Goal: Task Accomplishment & Management: Manage account settings

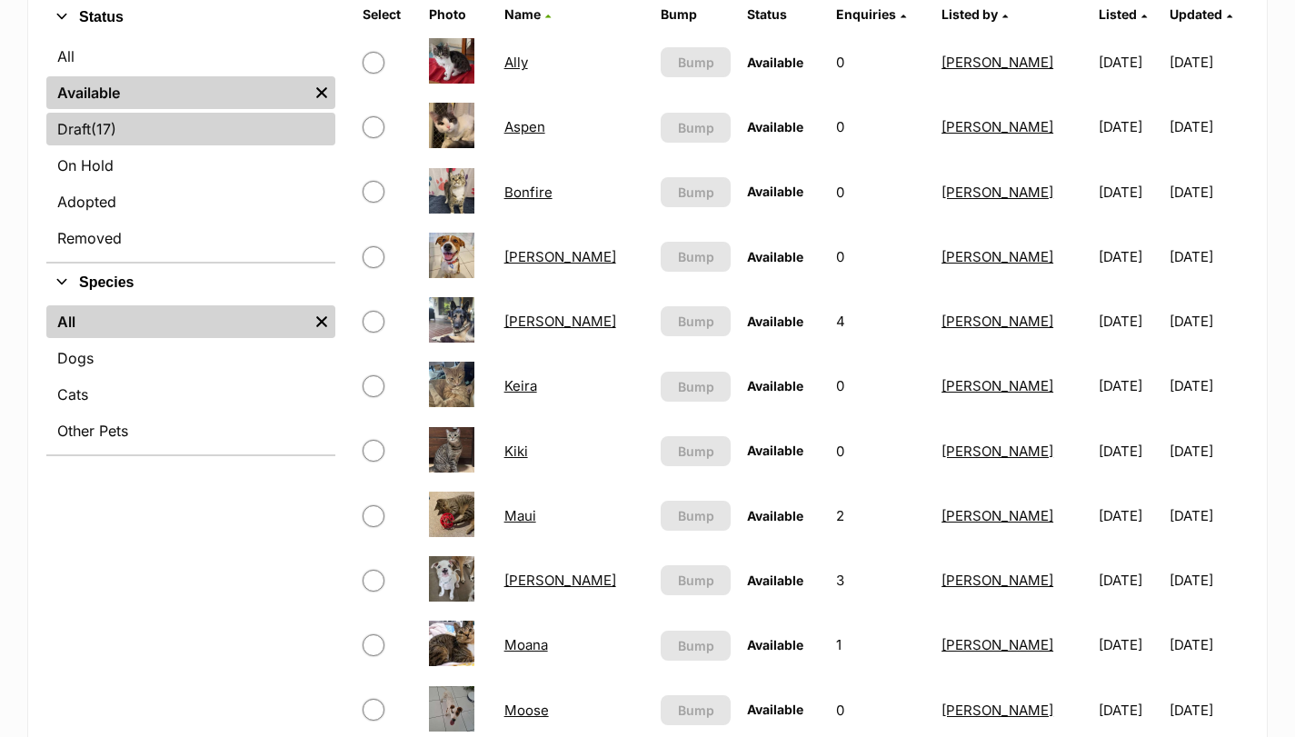
click at [110, 135] on span "(17)" at bounding box center [103, 129] width 25 height 22
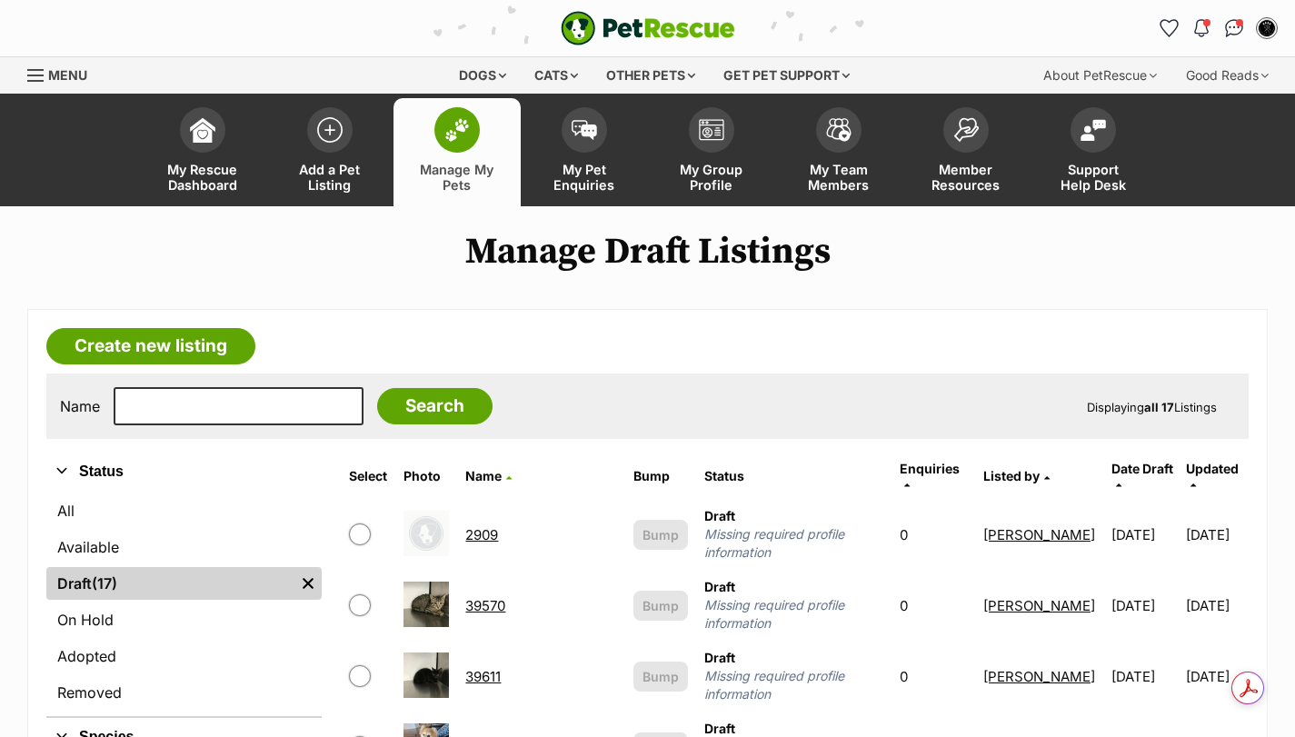
click at [503, 597] on link "39570" at bounding box center [485, 605] width 40 height 17
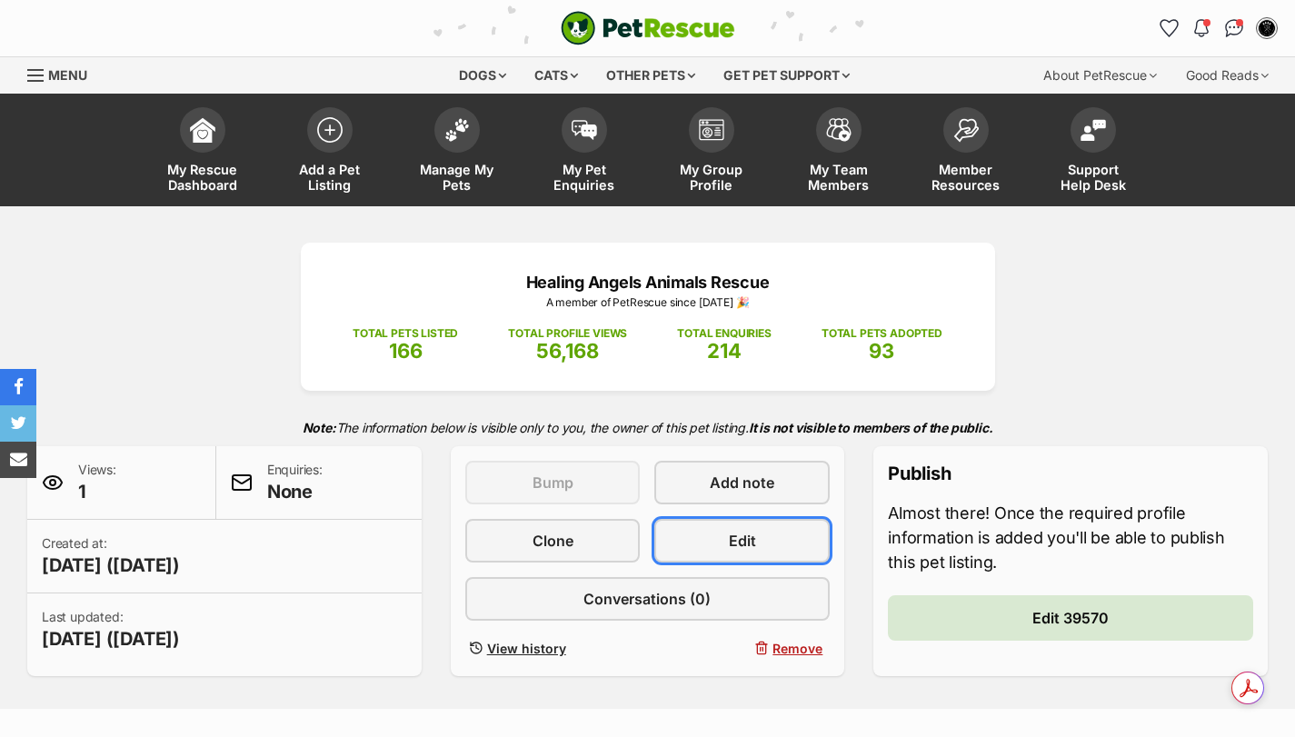
click at [731, 536] on span "Edit" at bounding box center [742, 541] width 27 height 22
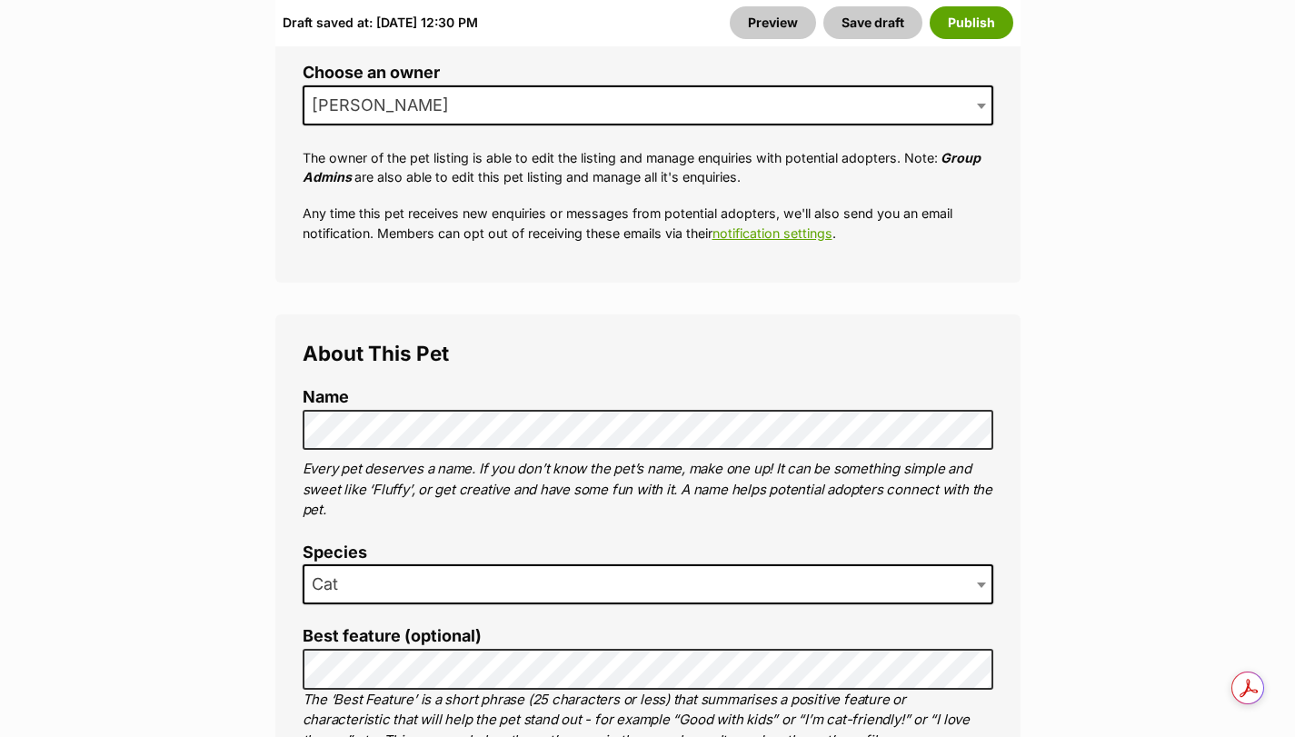
scroll to position [909, 0]
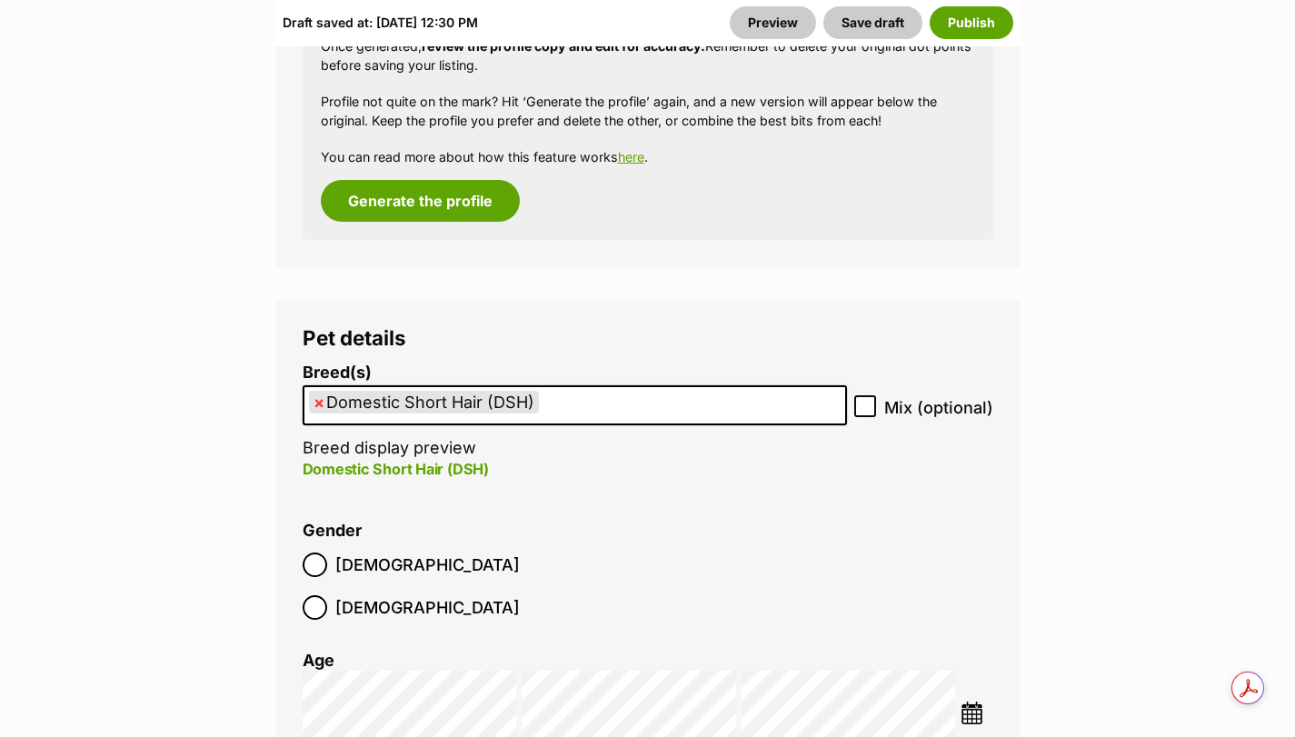
scroll to position [2546, 0]
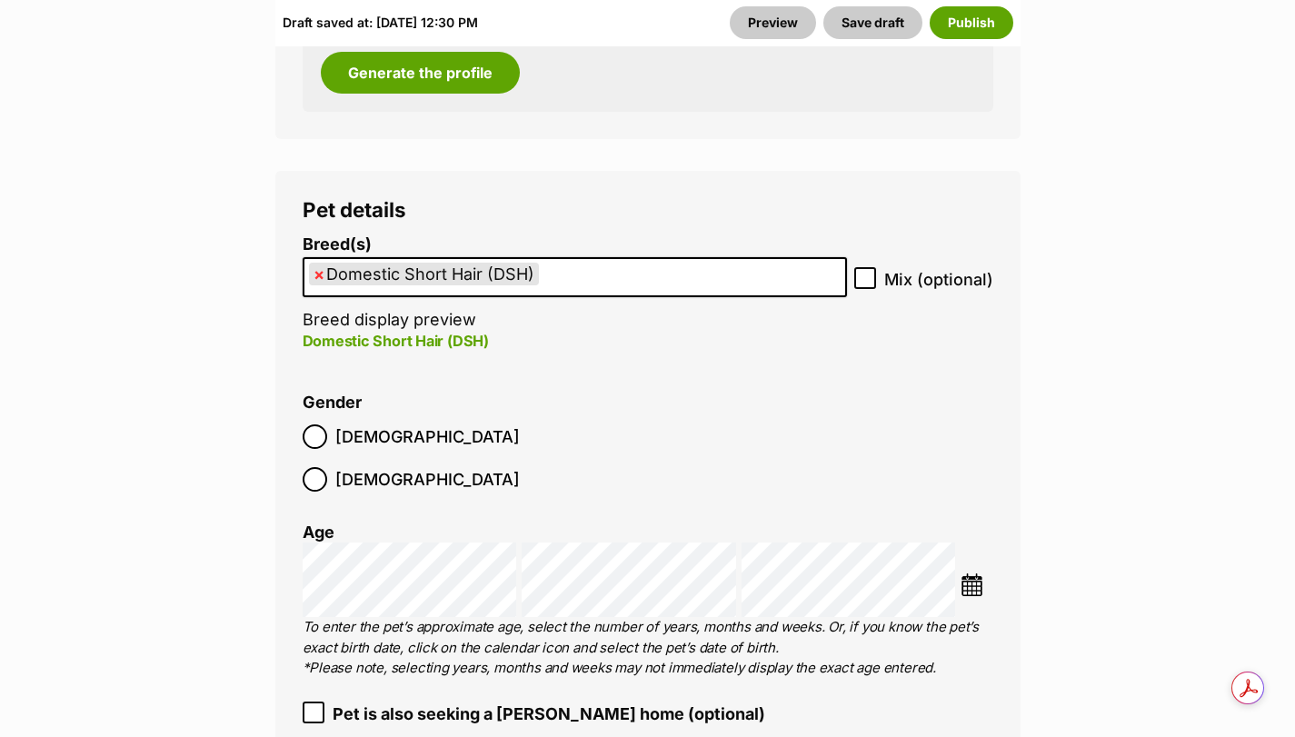
click at [748, 412] on li "Gender Male Female" at bounding box center [648, 447] width 691 height 107
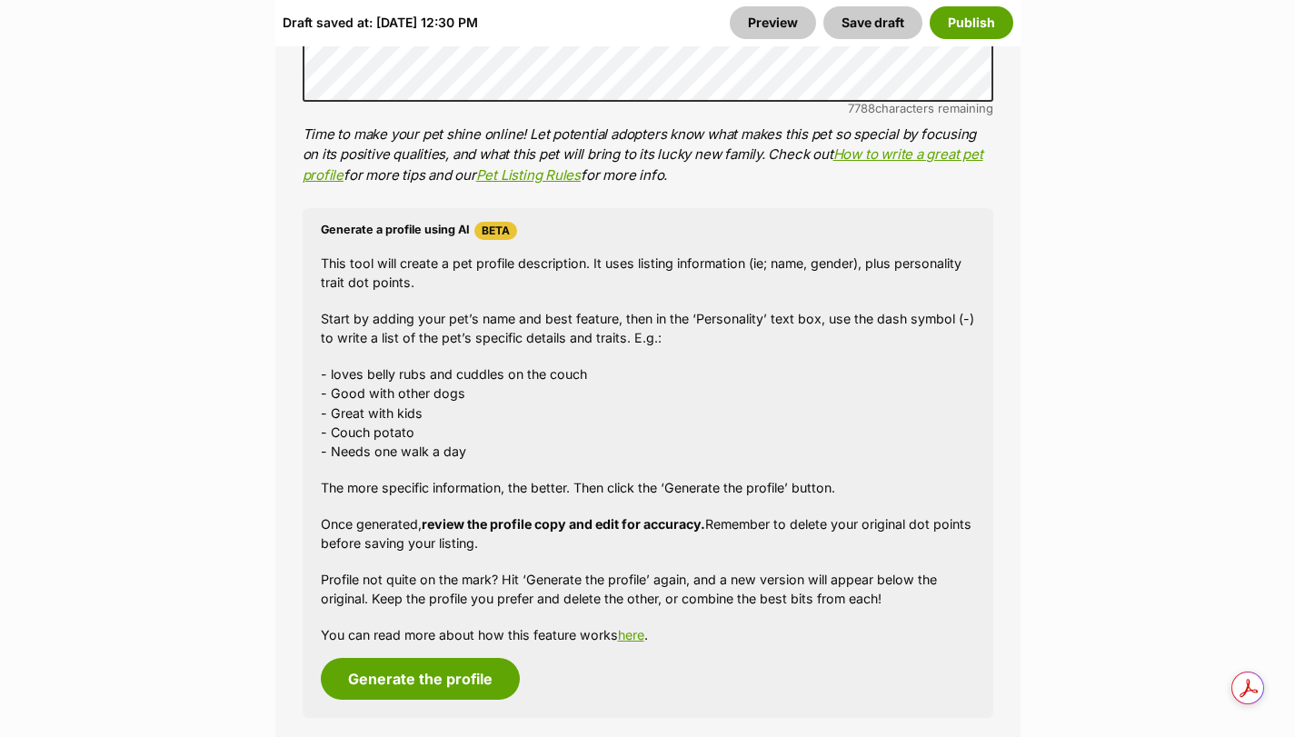
scroll to position [2121, 0]
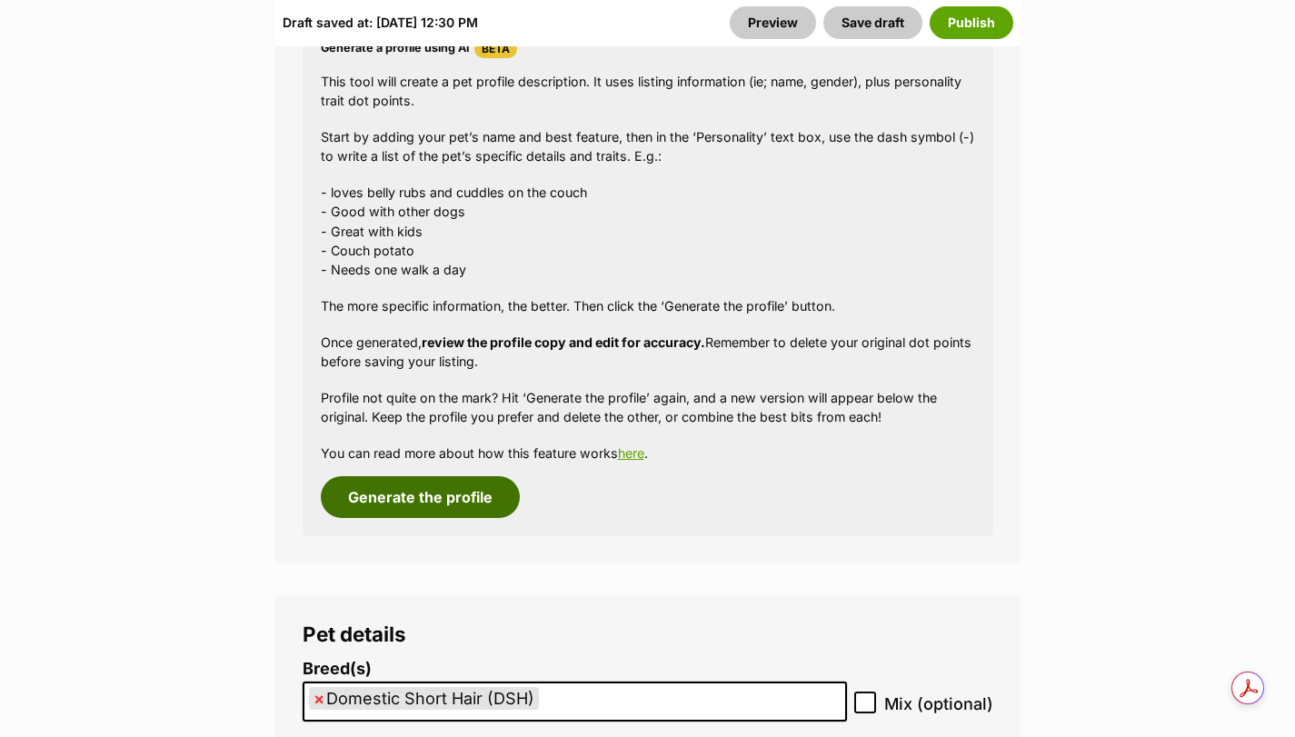
click at [442, 500] on button "Generate the profile" at bounding box center [420, 497] width 199 height 42
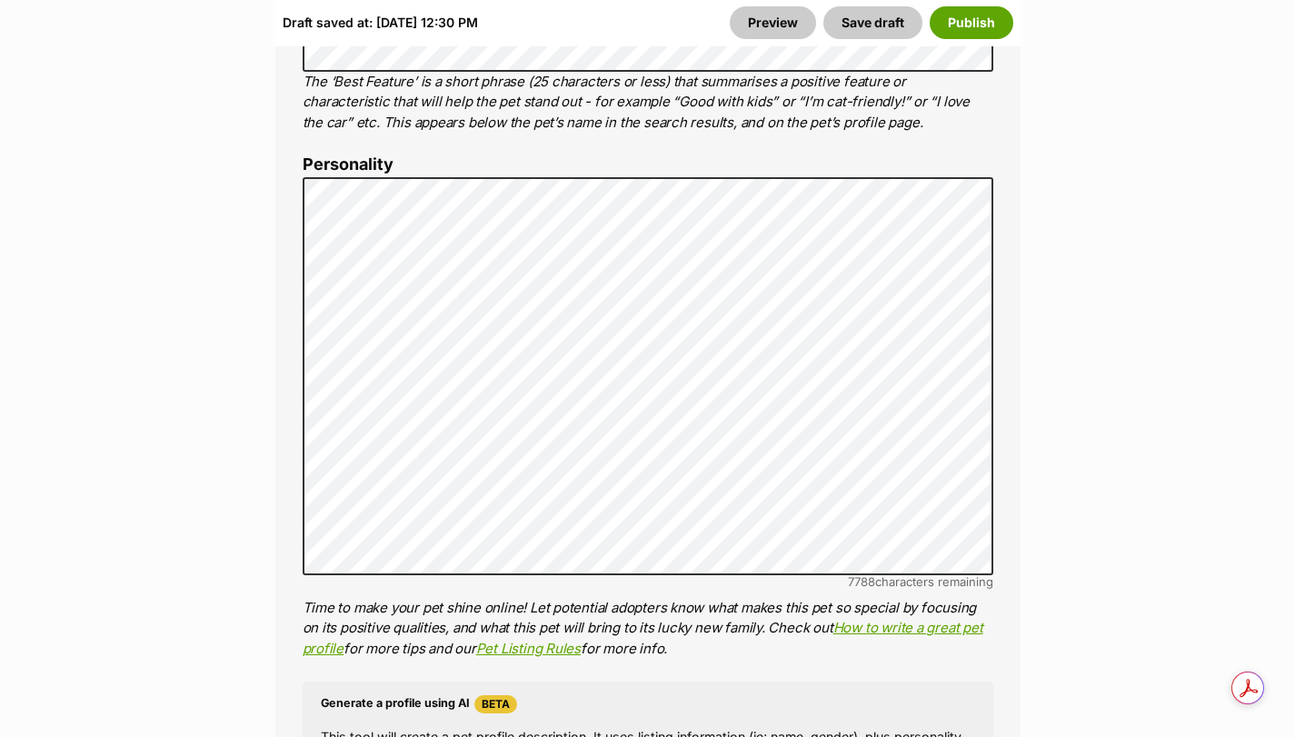
scroll to position [1416, 0]
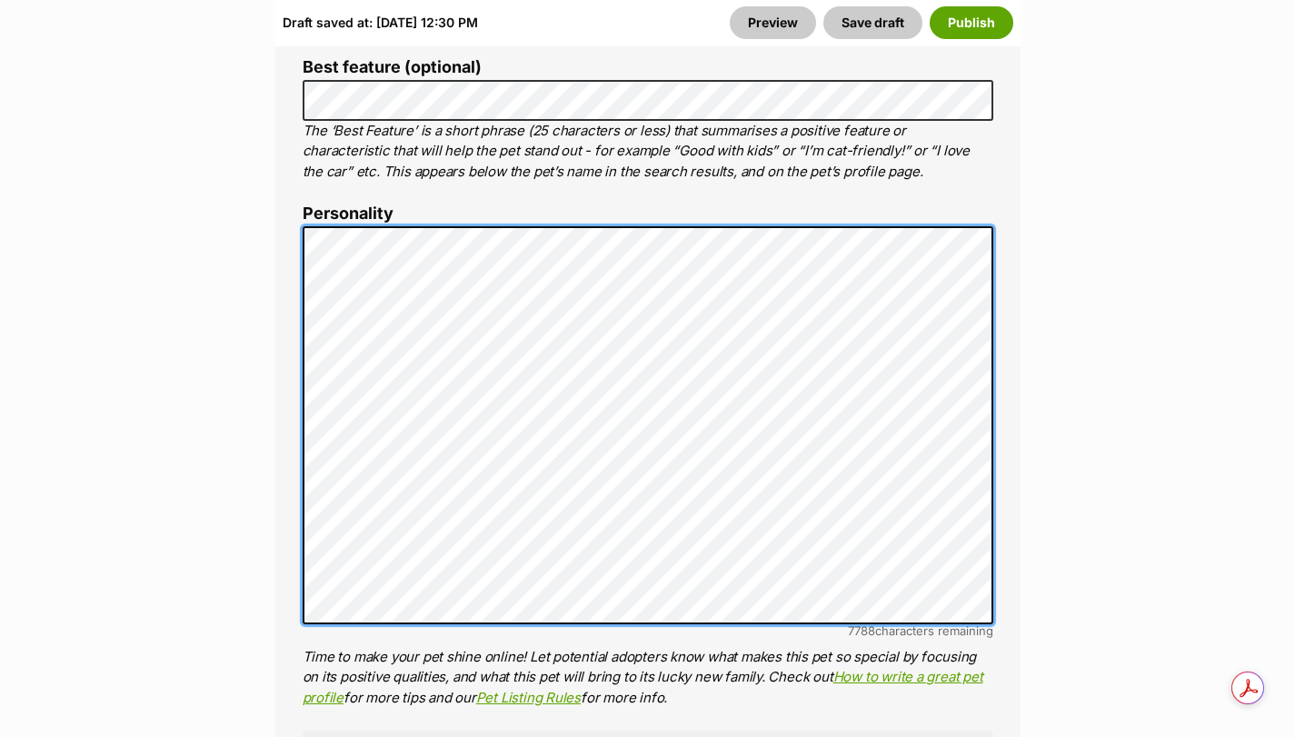
click at [281, 233] on div "About This Pet Name Henlo there, it looks like you might be using the pet name …" at bounding box center [647, 506] width 745 height 1523
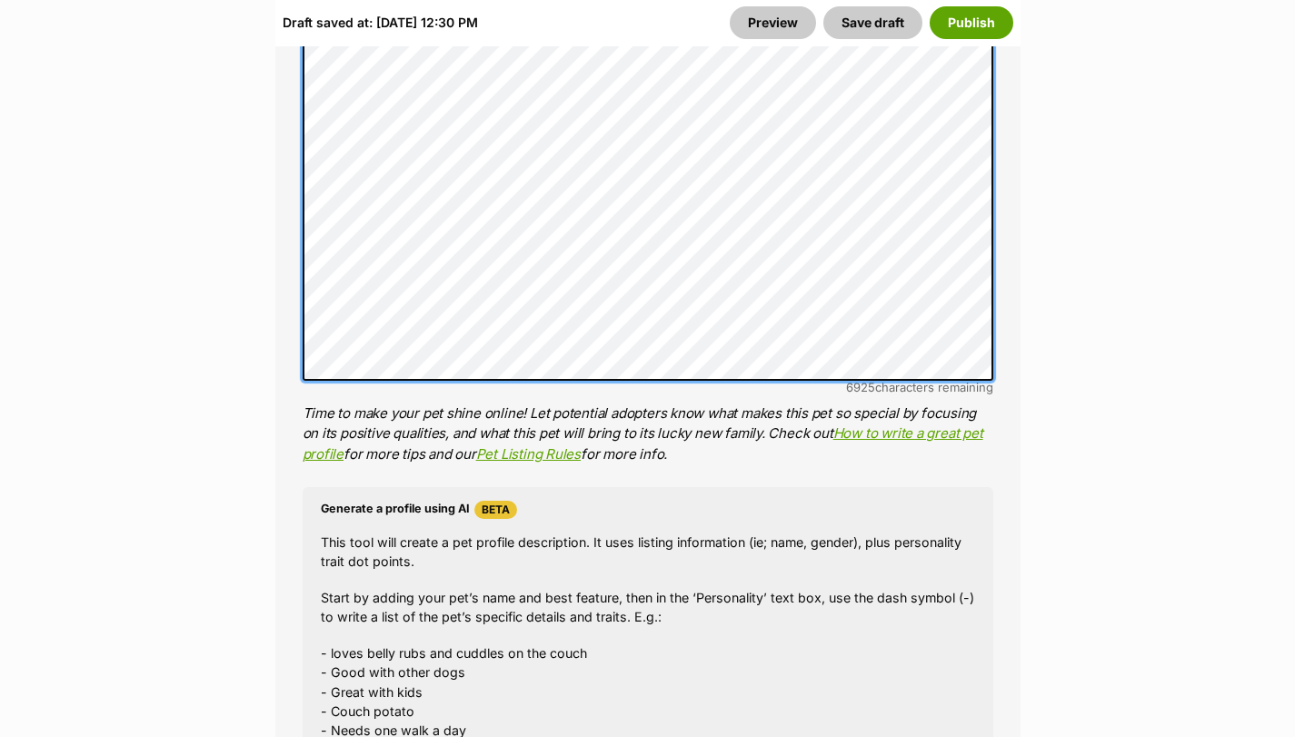
scroll to position [1689, 0]
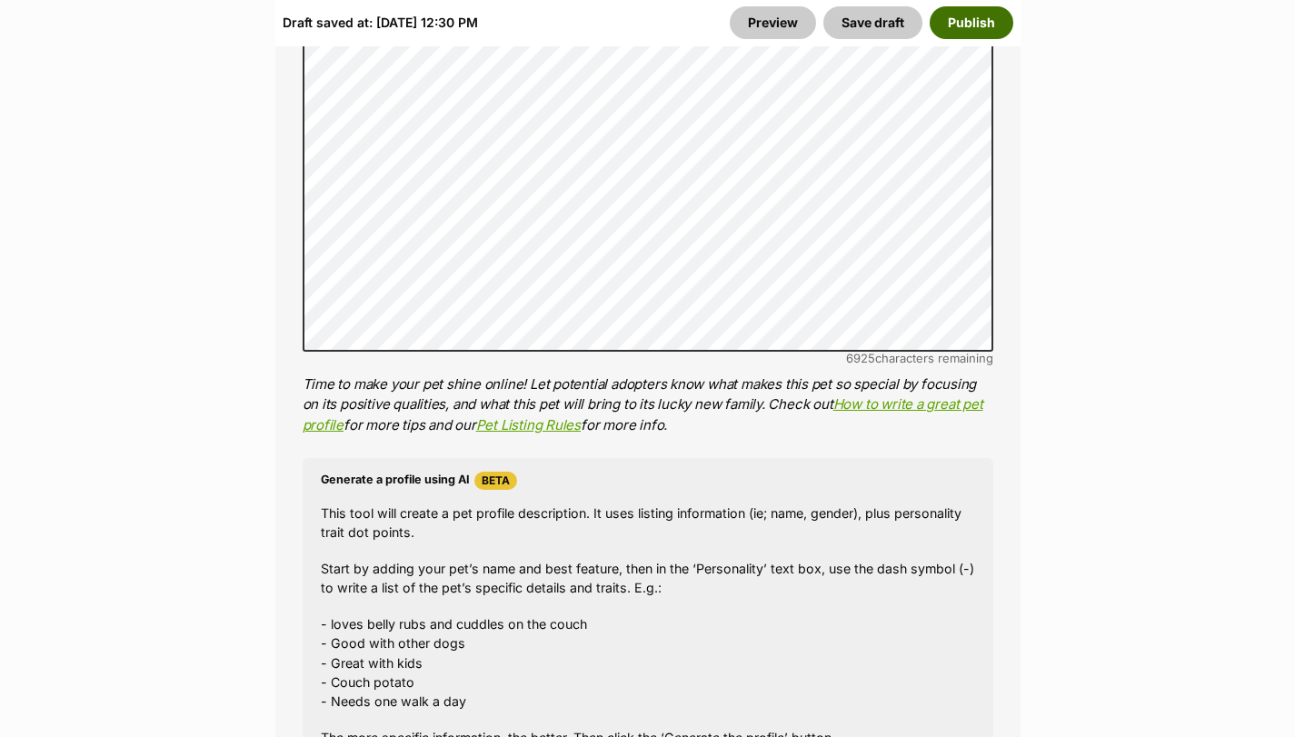
click at [973, 18] on button "Publish" at bounding box center [972, 22] width 84 height 33
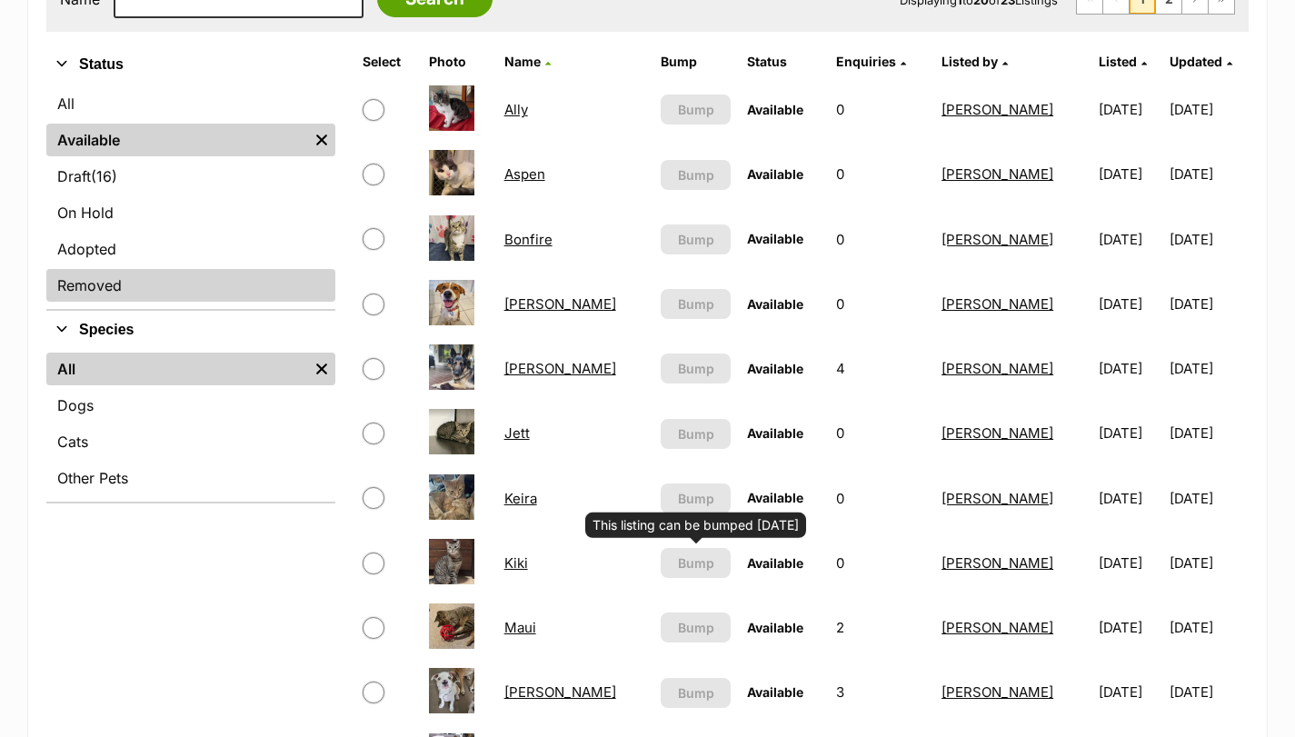
scroll to position [394, 0]
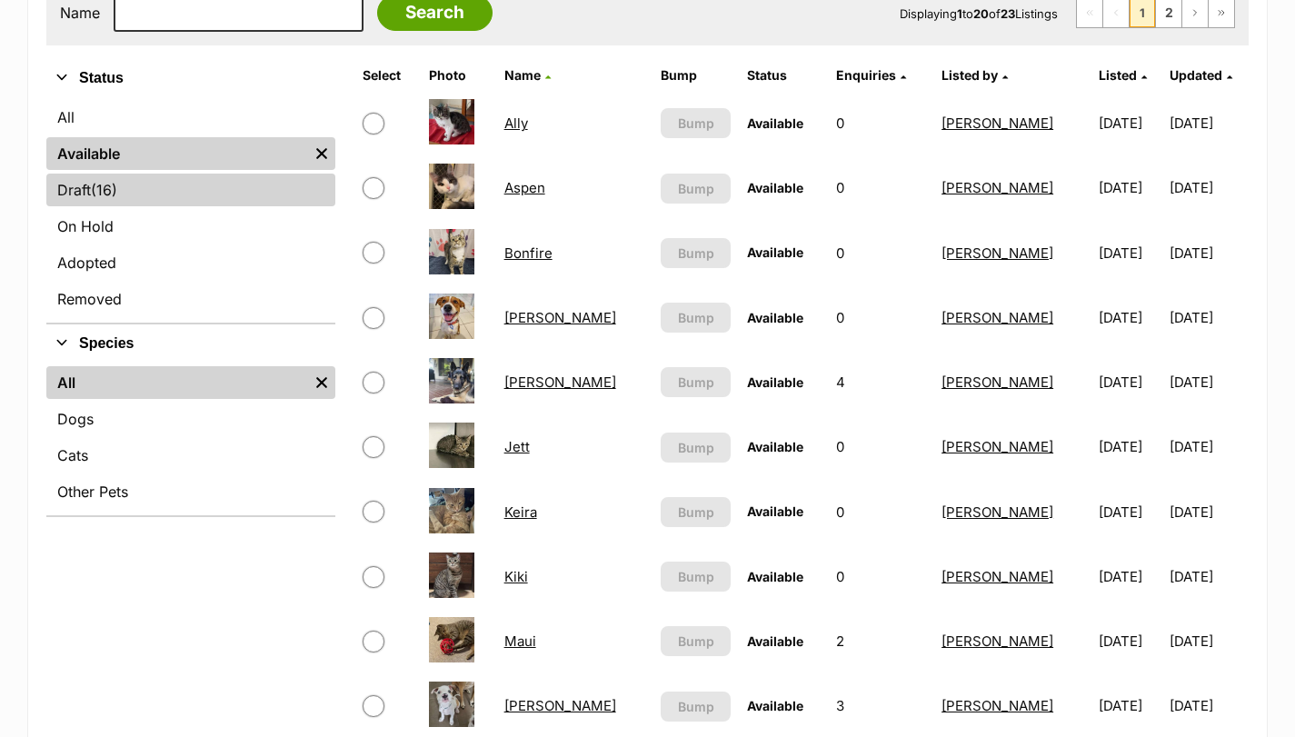
click at [232, 203] on link "Draft (16) Items" at bounding box center [190, 190] width 289 height 33
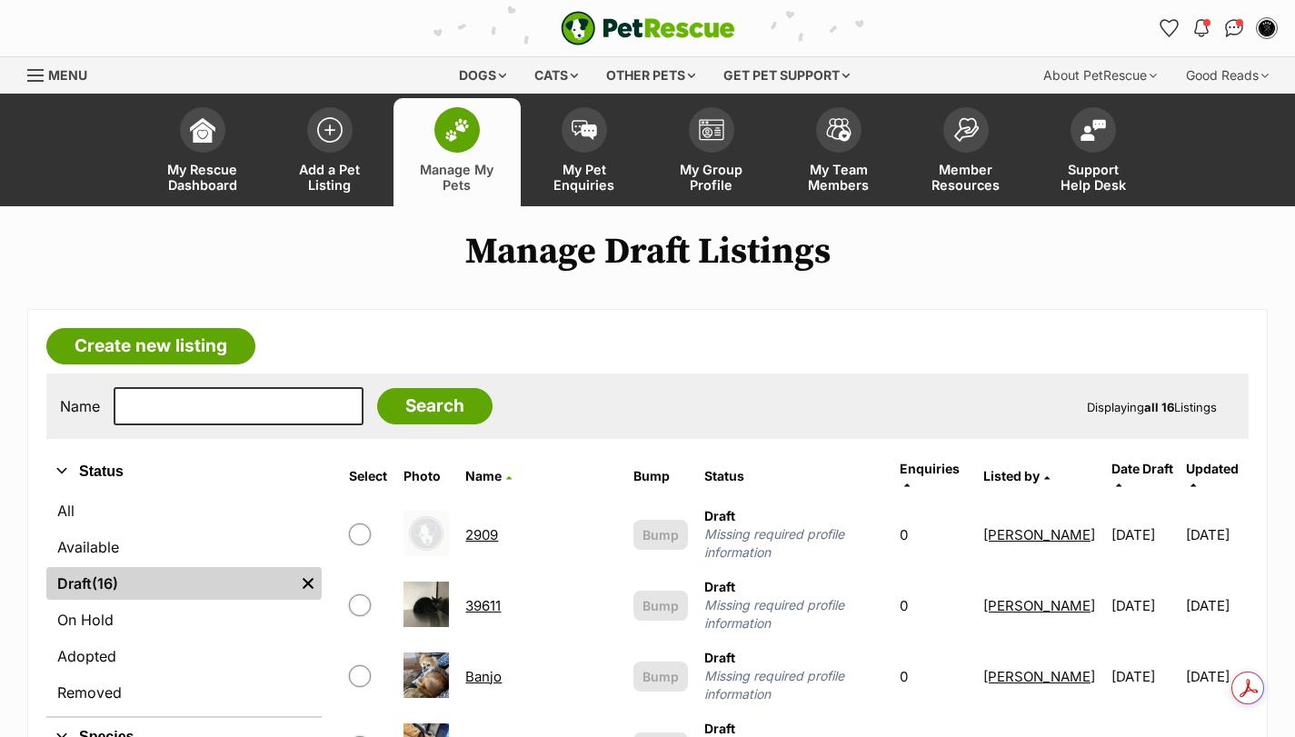
click at [501, 597] on link "39611" at bounding box center [482, 605] width 35 height 17
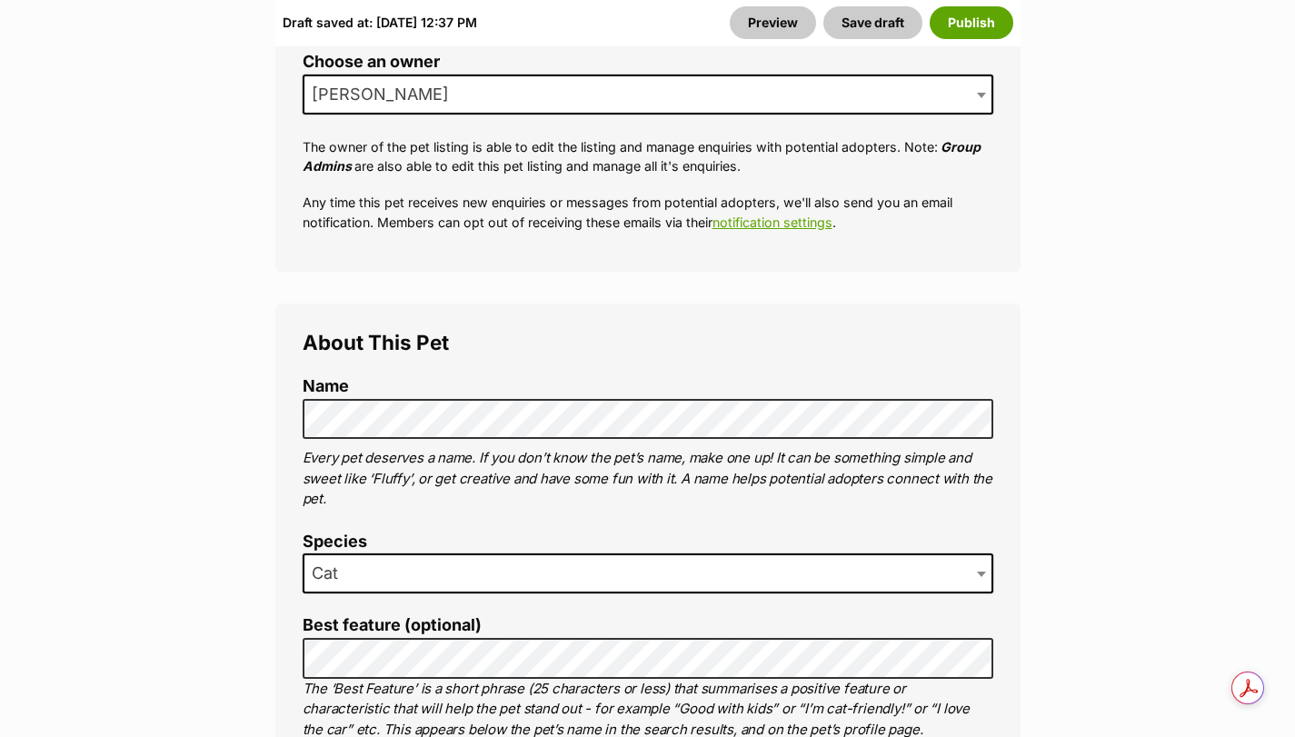
scroll to position [879, 0]
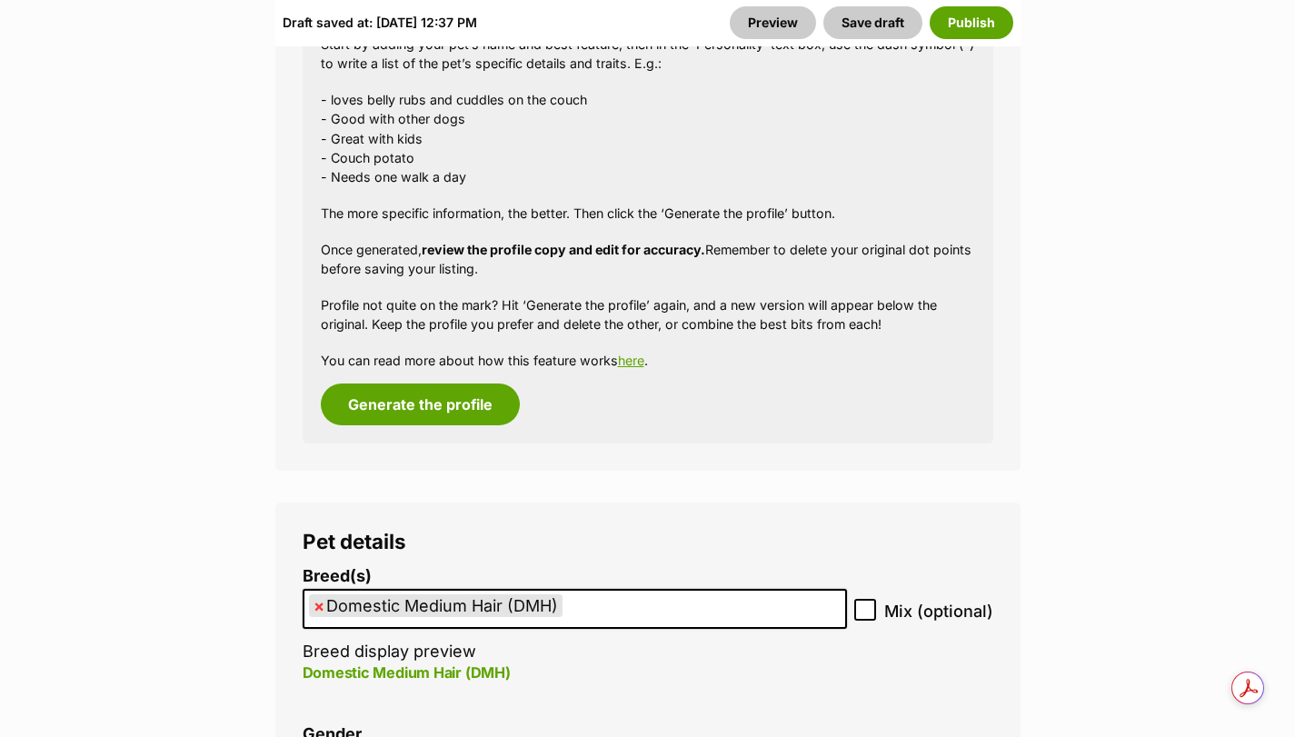
scroll to position [2182, 0]
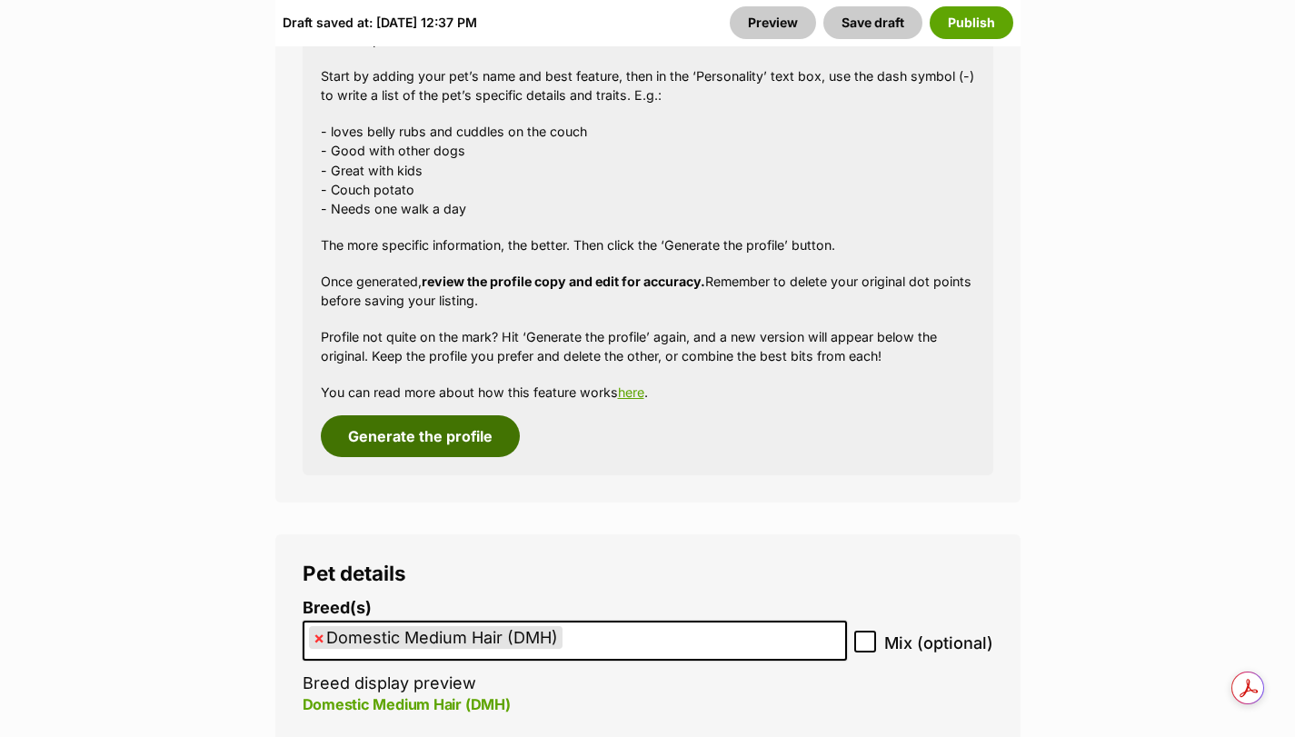
click at [478, 442] on button "Generate the profile" at bounding box center [420, 436] width 199 height 42
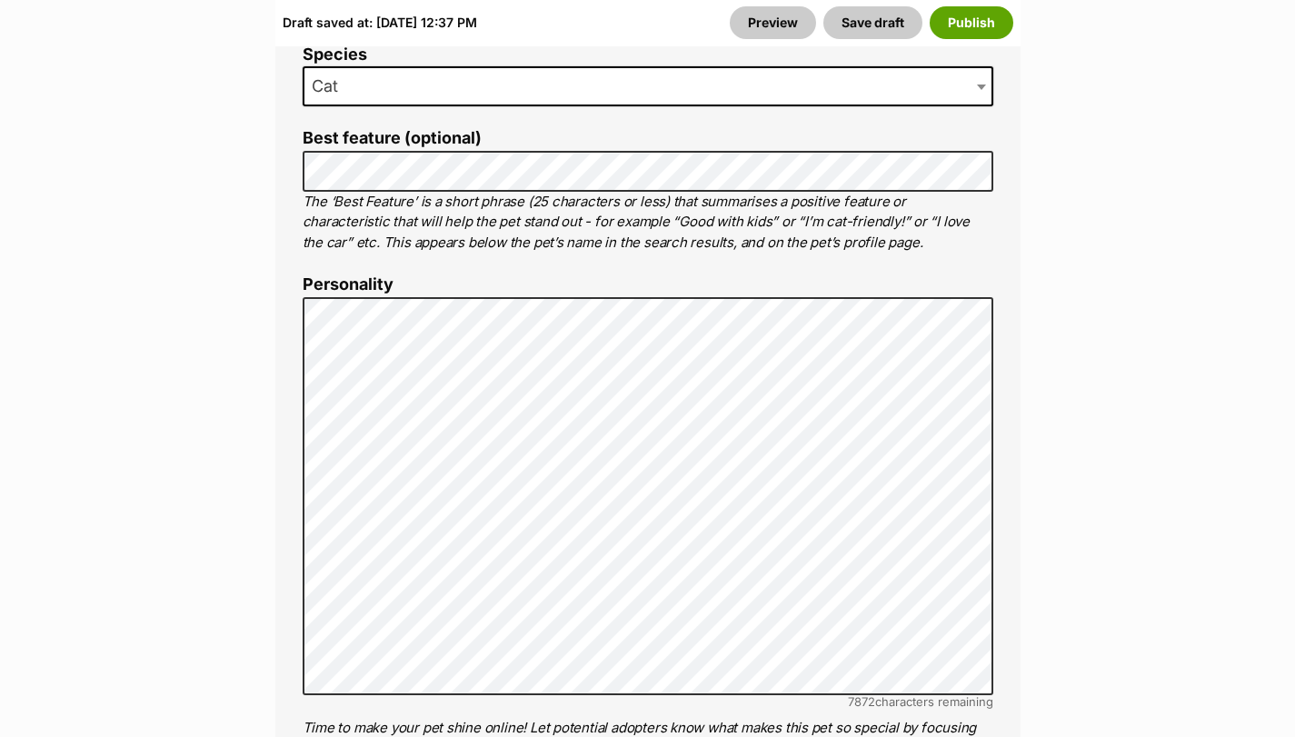
scroll to position [1321, 0]
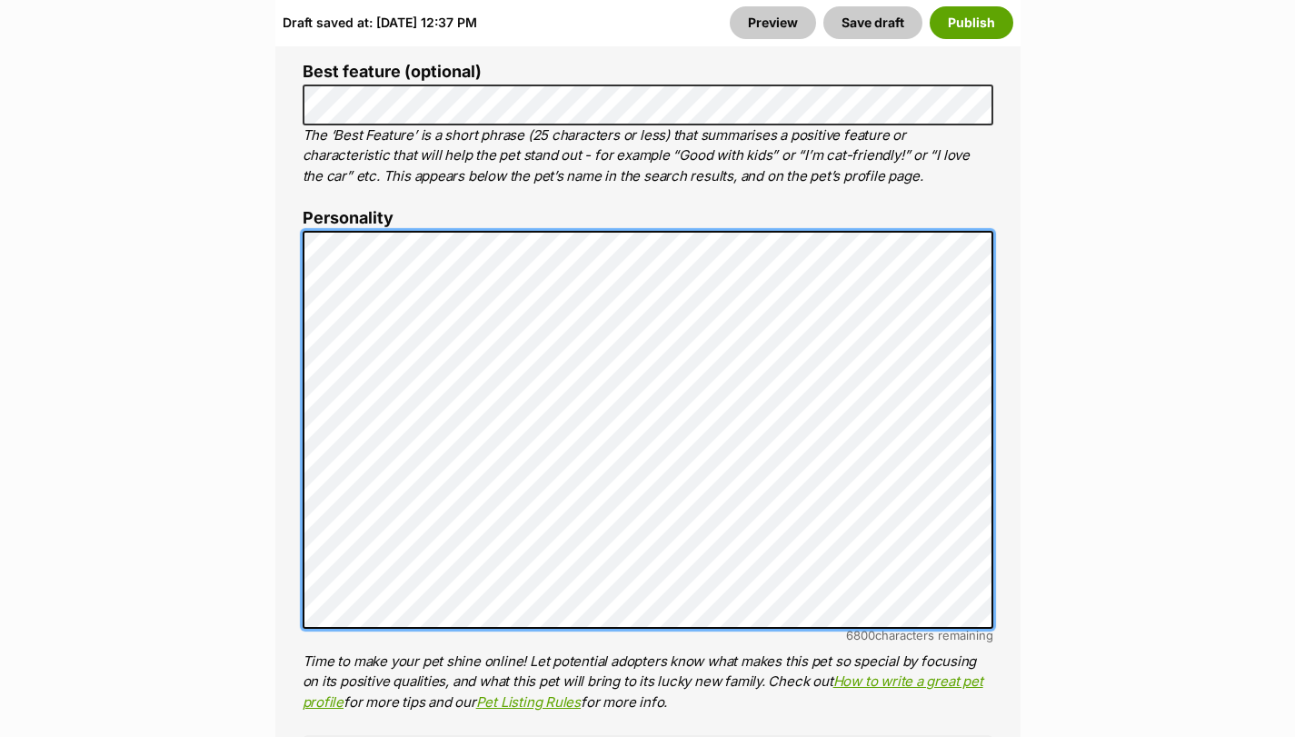
scroll to position [1443, 0]
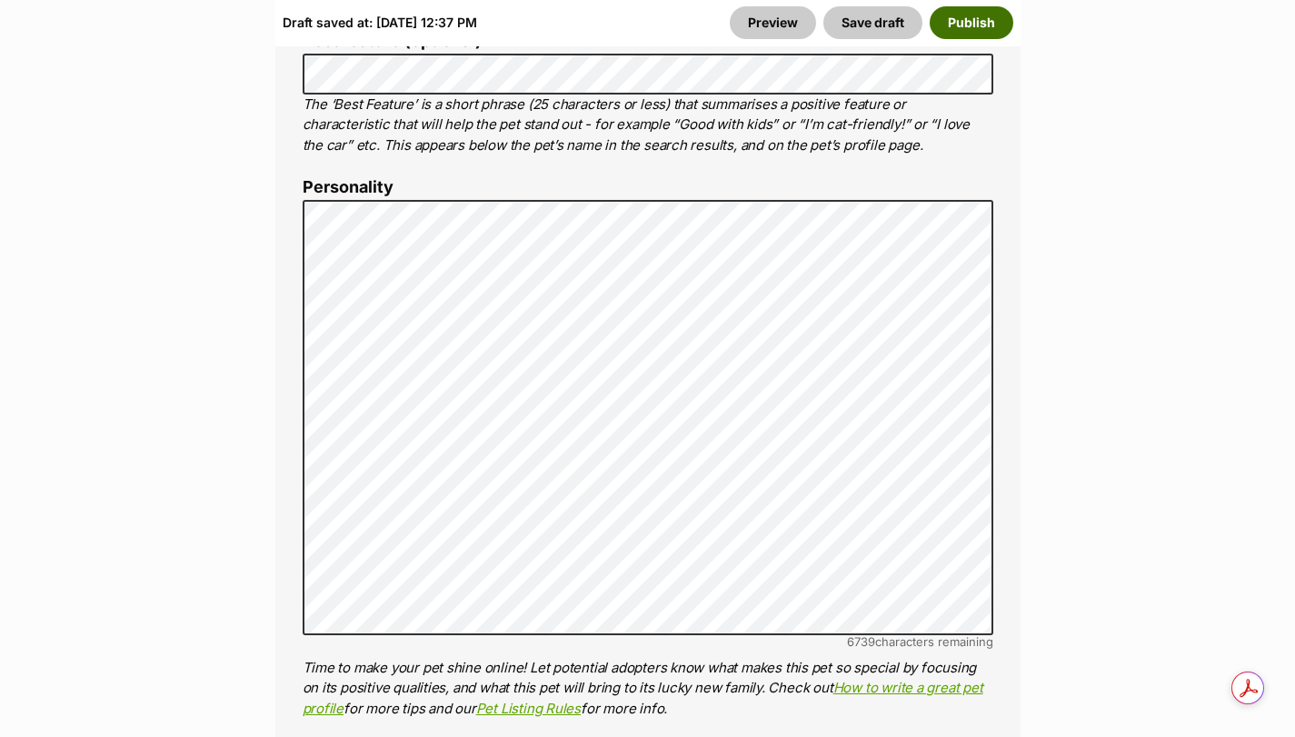
click at [975, 28] on button "Publish" at bounding box center [972, 22] width 84 height 33
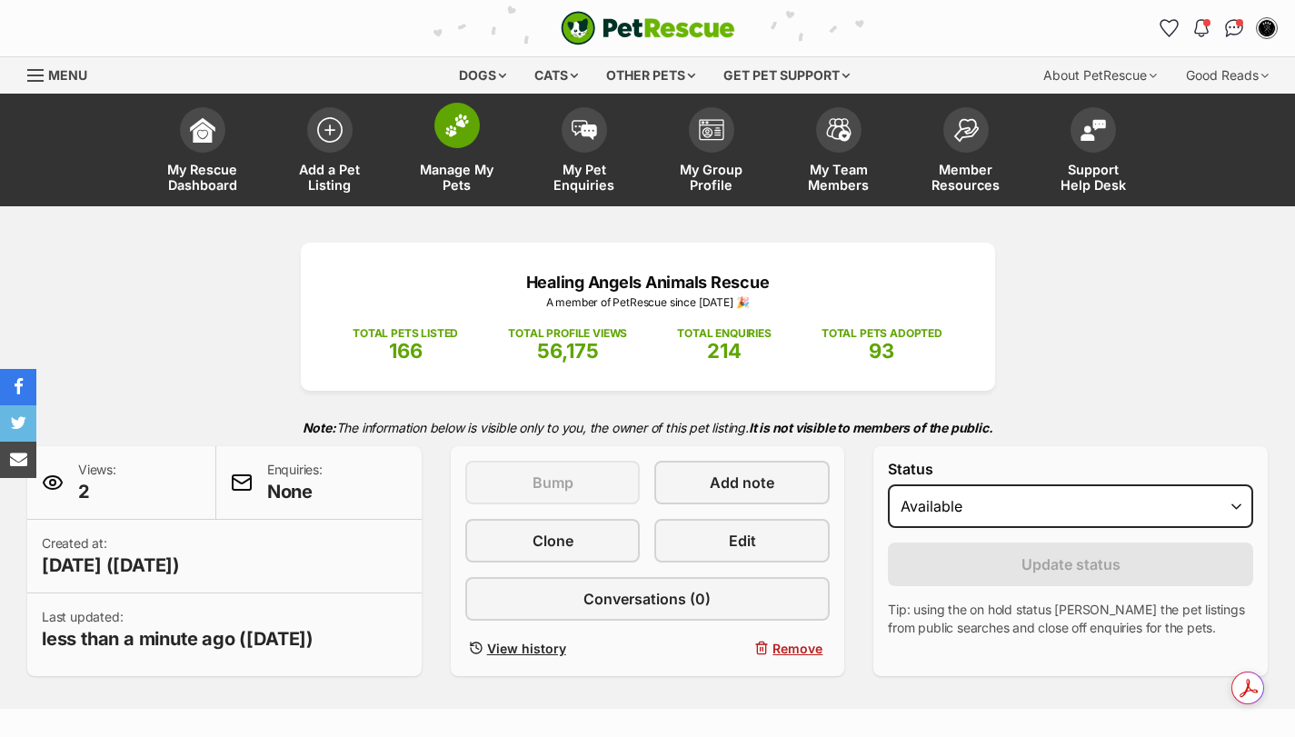
click at [458, 129] on img at bounding box center [457, 126] width 25 height 24
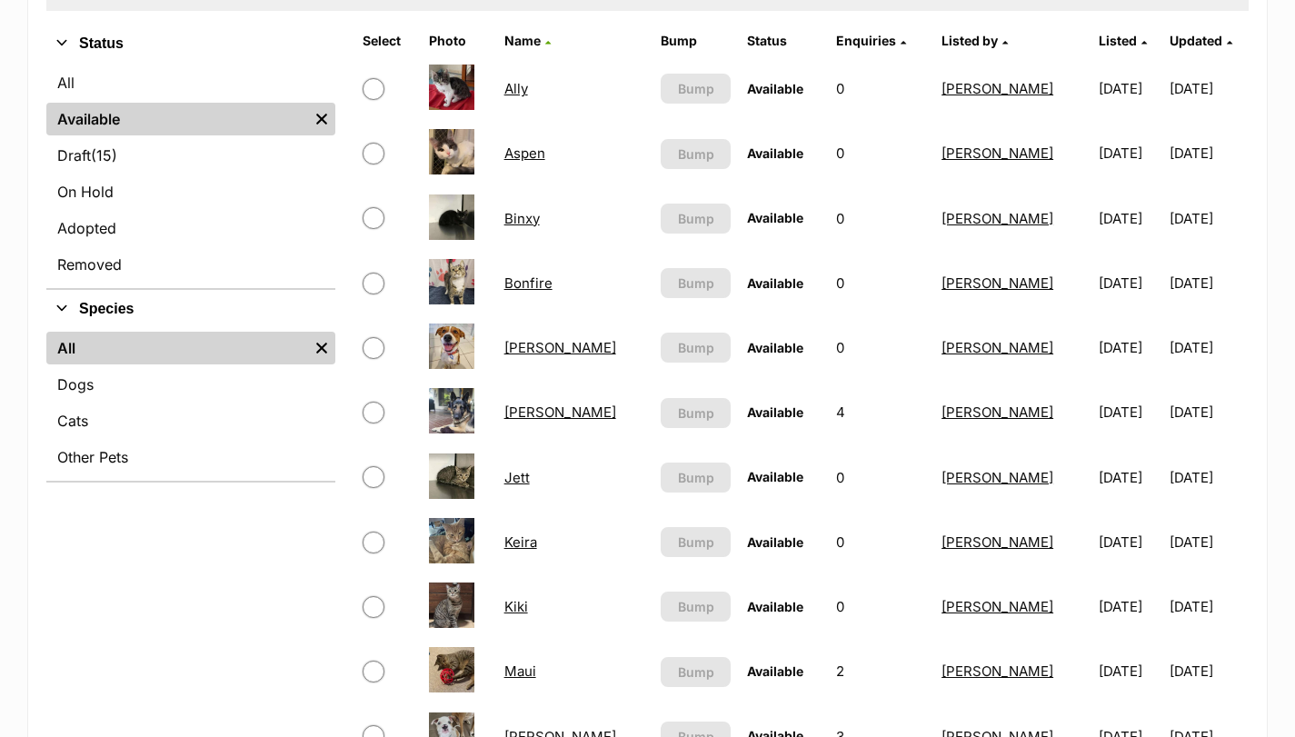
scroll to position [485, 0]
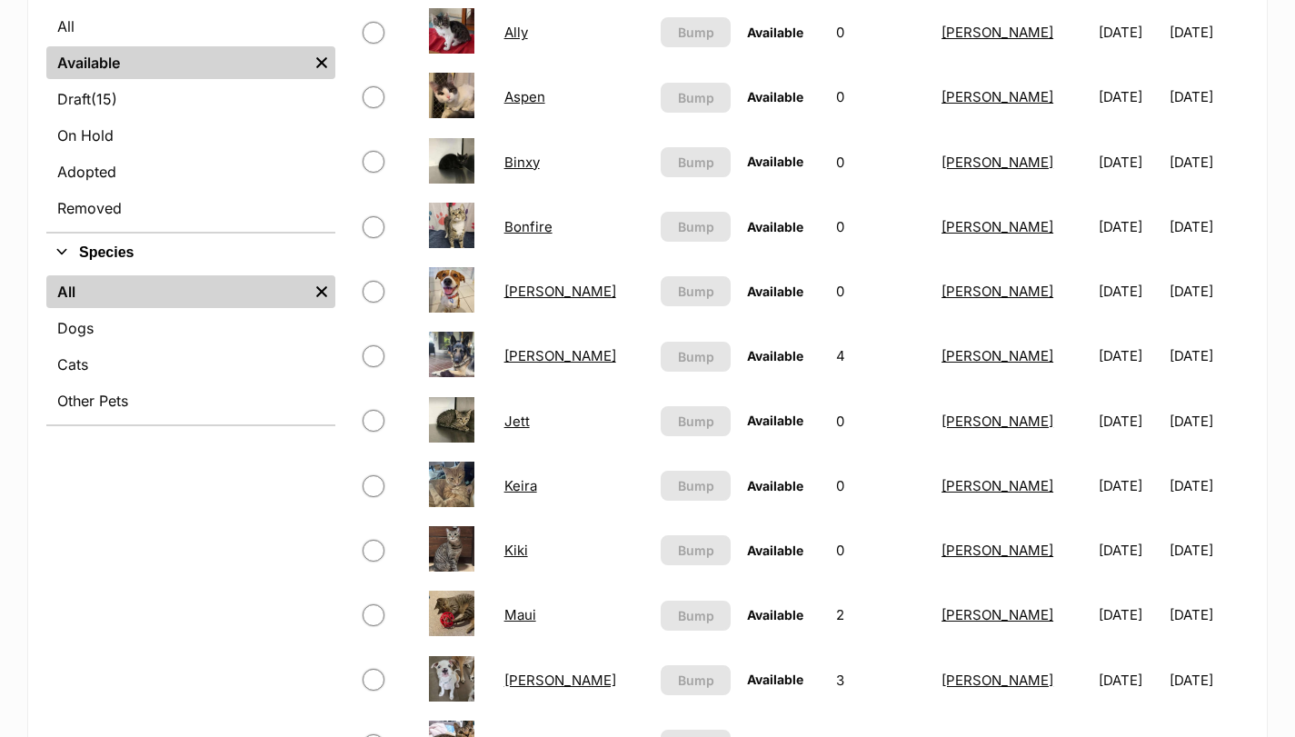
click at [549, 361] on link "[PERSON_NAME]" at bounding box center [561, 355] width 112 height 17
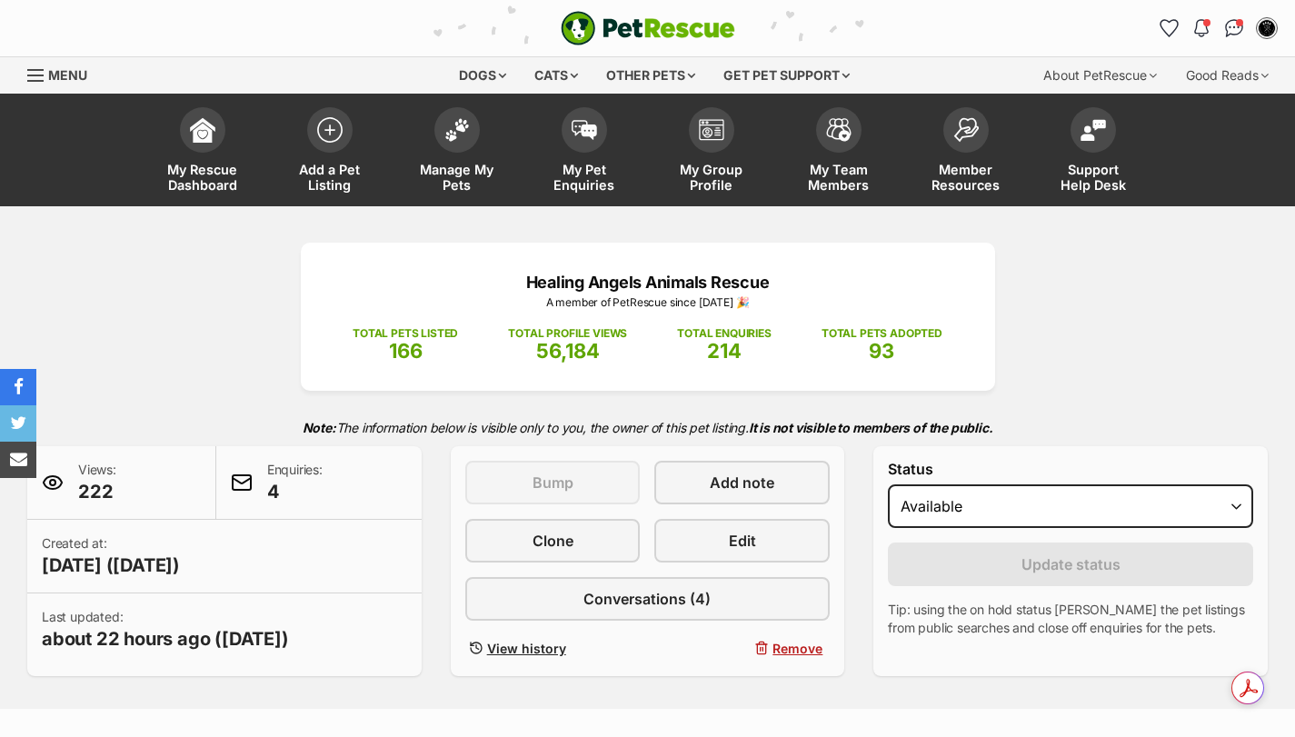
select select "on_hold"
click at [888, 485] on select "Draft - not available as listing has enquires Available On hold Adopted" at bounding box center [1070, 507] width 365 height 44
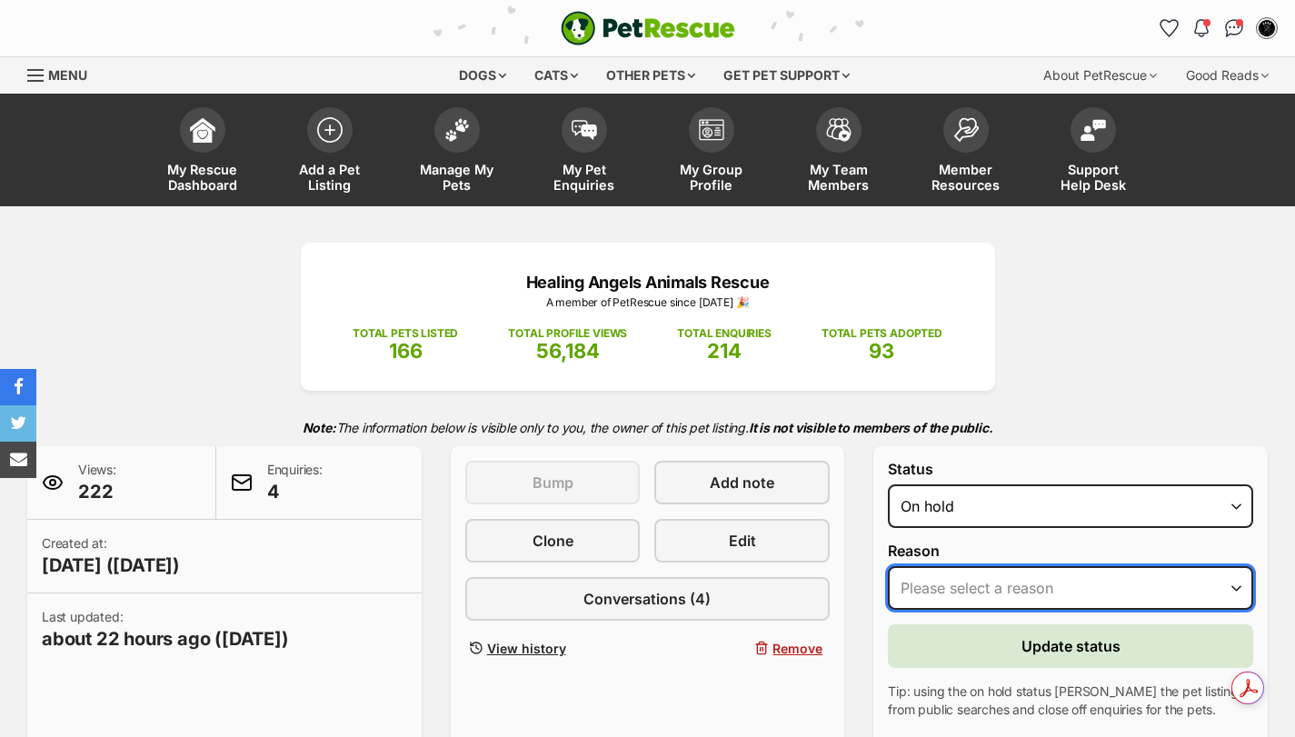
click at [934, 589] on select "Please select a reason Medical reasons Reviewing applications Adoption pending …" at bounding box center [1070, 588] width 365 height 44
select select "reviewing_applications"
click at [888, 566] on select "Please select a reason Medical reasons Reviewing applications Adoption pending …" at bounding box center [1070, 588] width 365 height 44
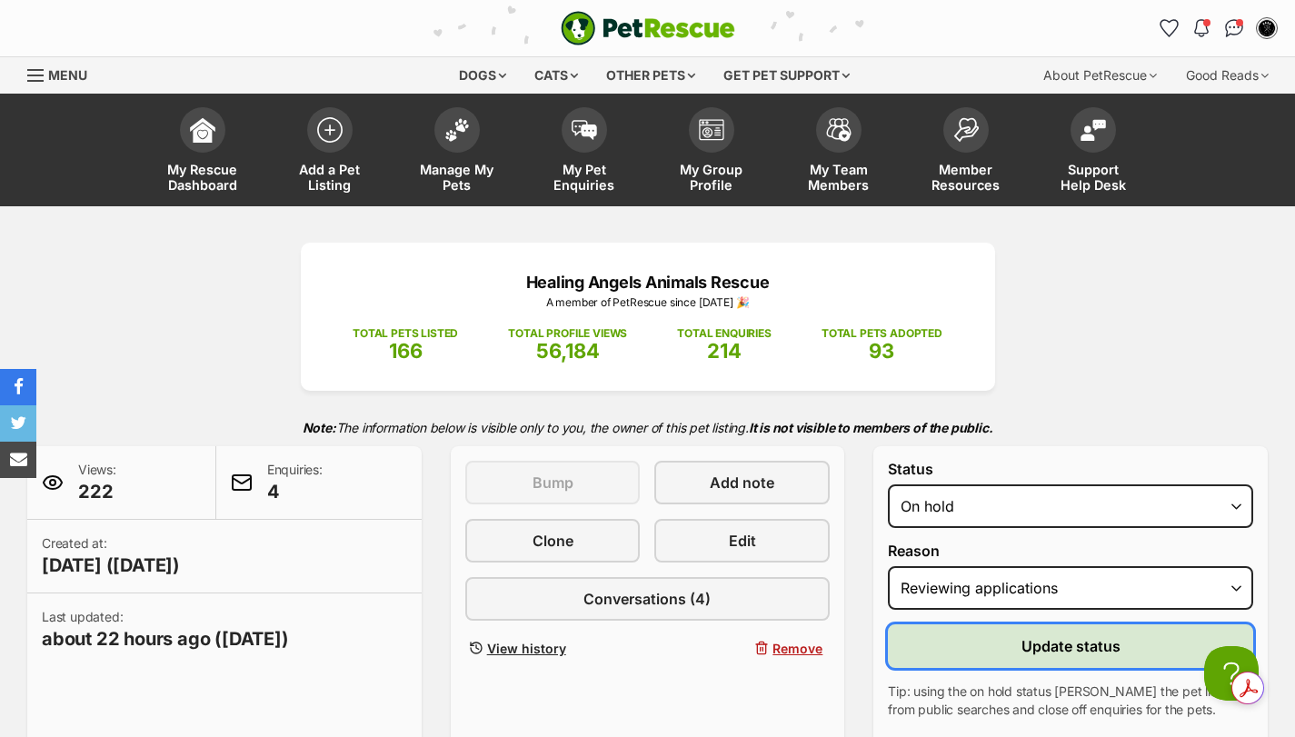
click at [960, 646] on button "Update status" at bounding box center [1070, 647] width 365 height 44
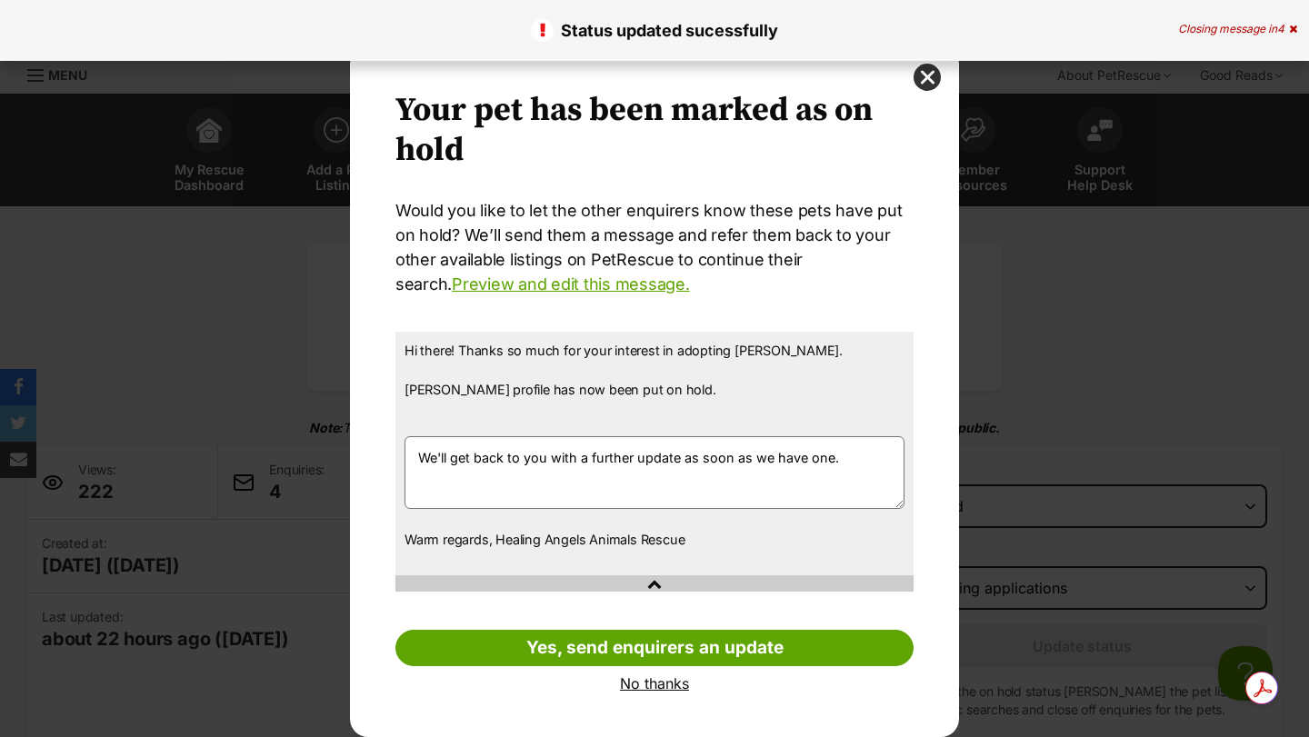
click at [656, 685] on link "No thanks" at bounding box center [654, 683] width 518 height 16
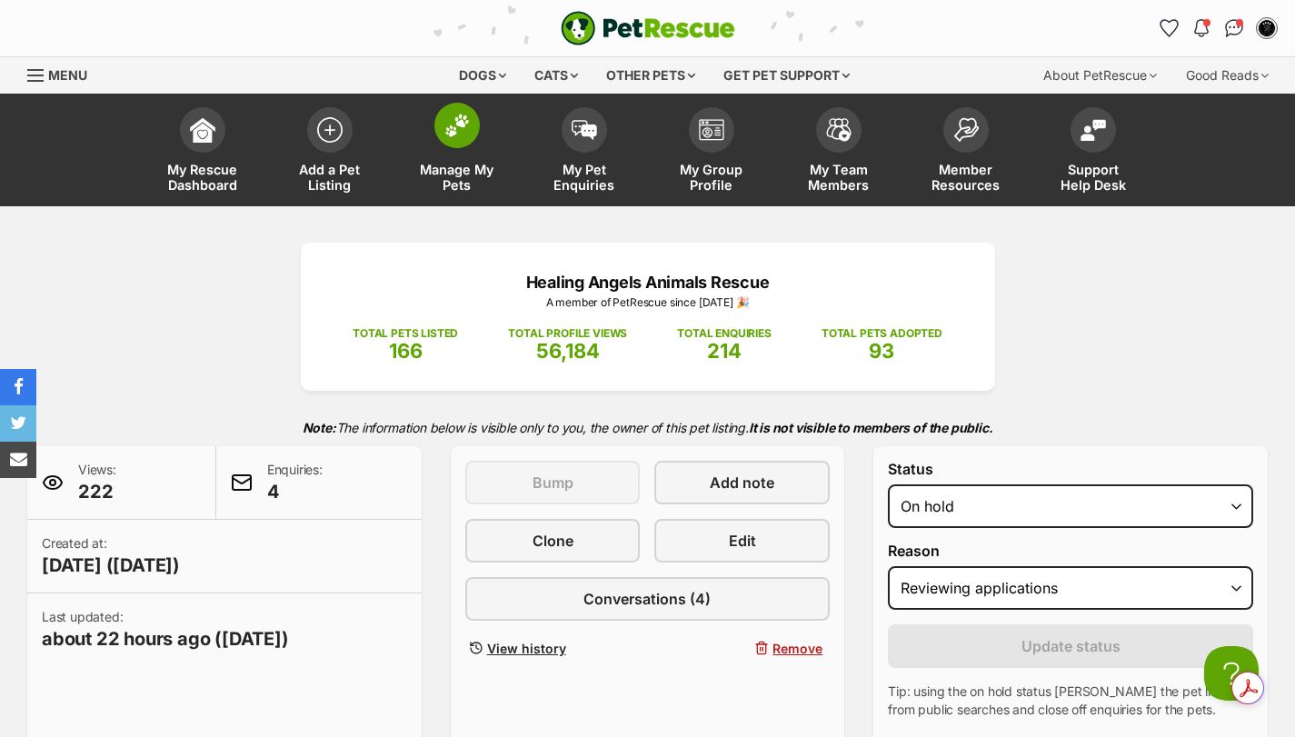
click at [464, 143] on span at bounding box center [457, 125] width 45 height 45
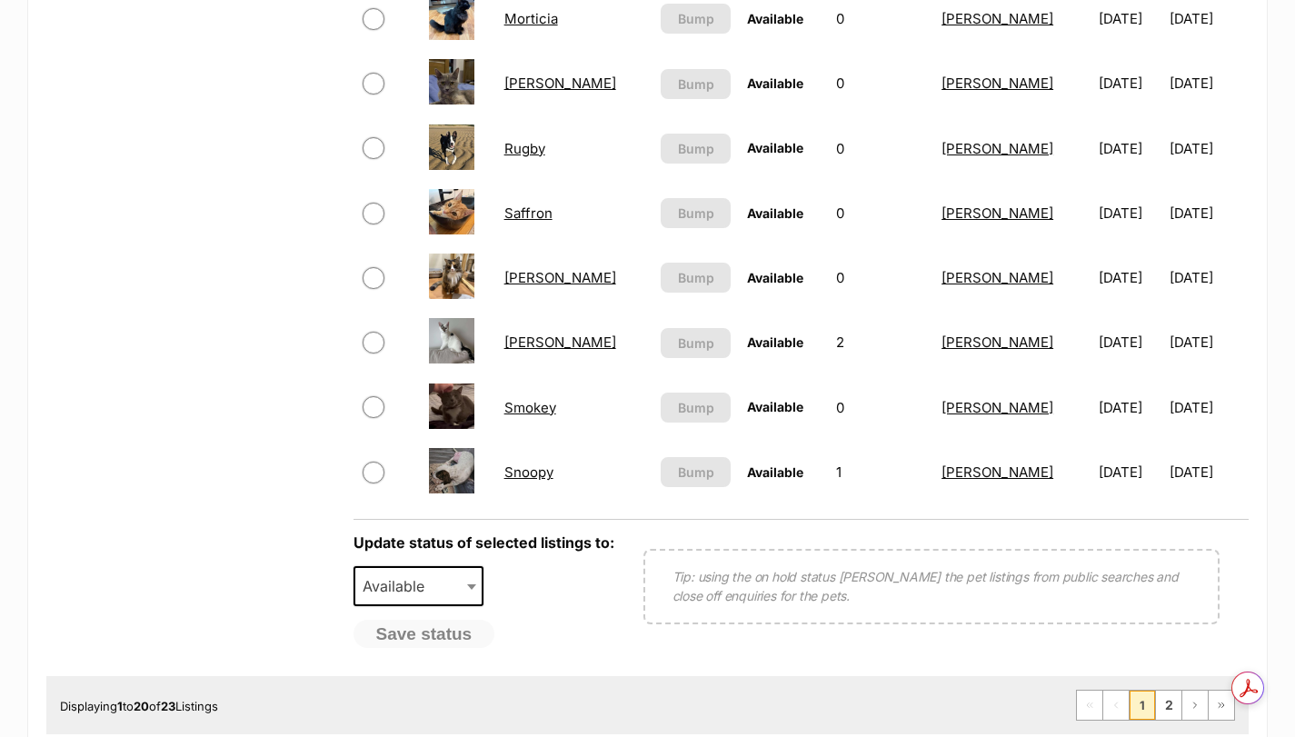
scroll to position [1303, 0]
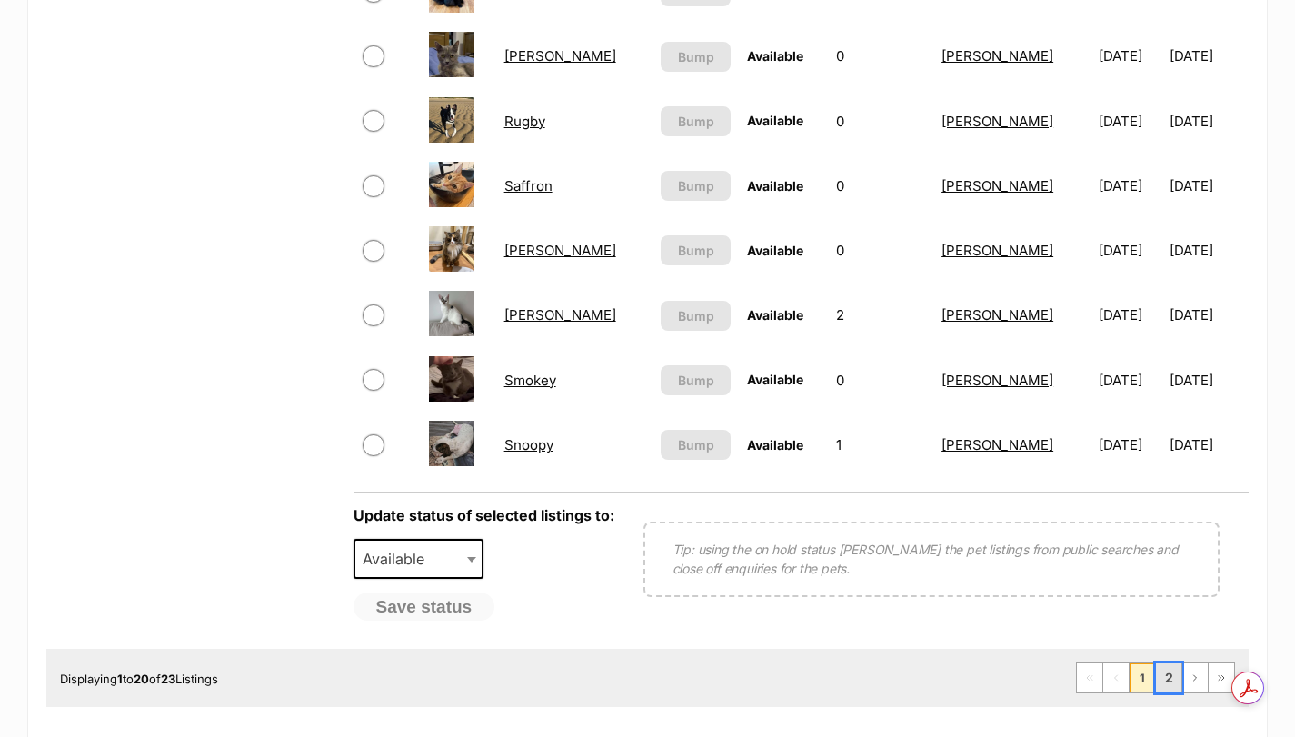
click at [1176, 679] on link "2" at bounding box center [1168, 678] width 25 height 29
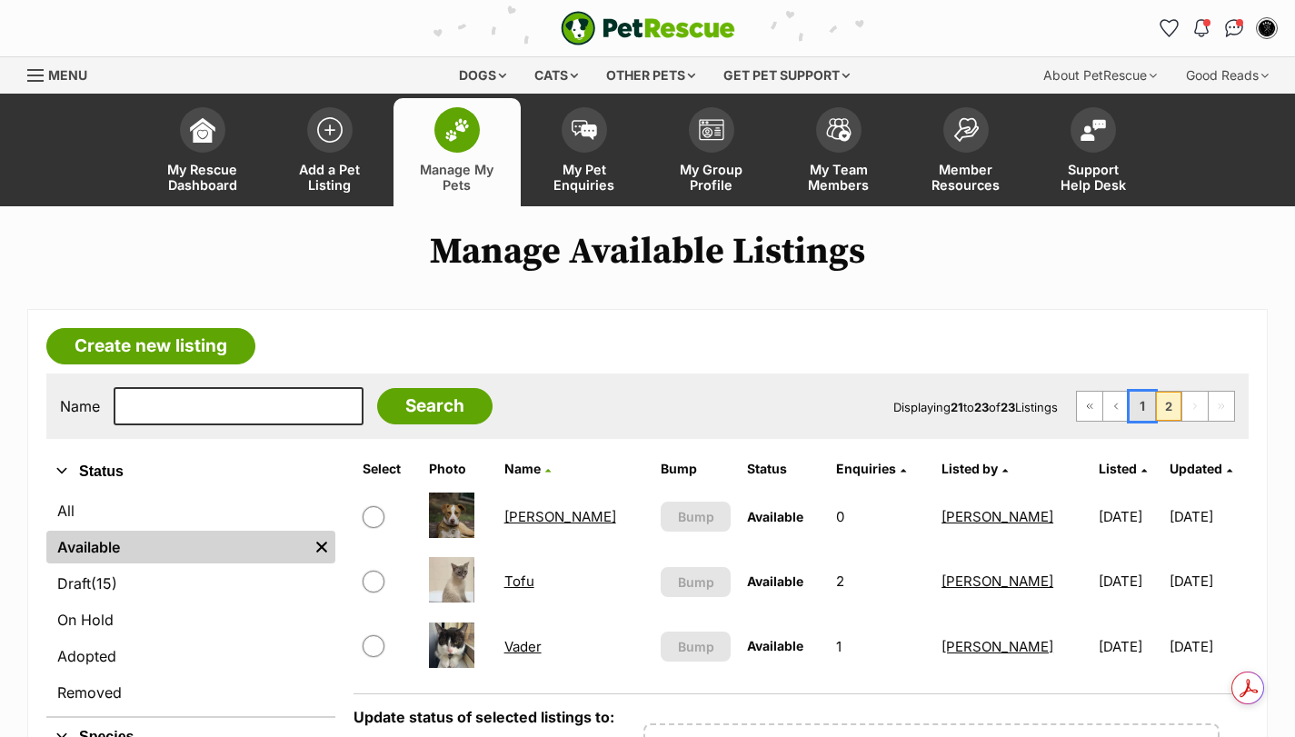
click at [1146, 415] on link "1" at bounding box center [1142, 406] width 25 height 29
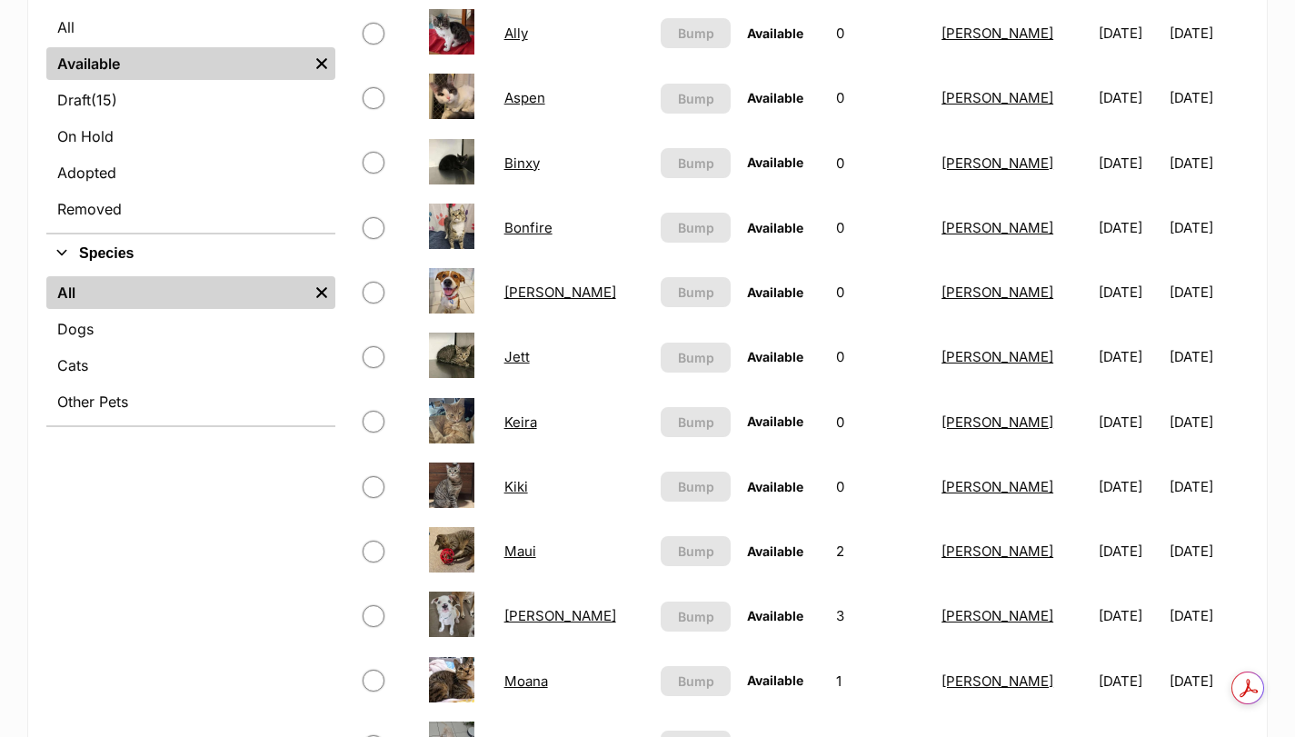
scroll to position [364, 0]
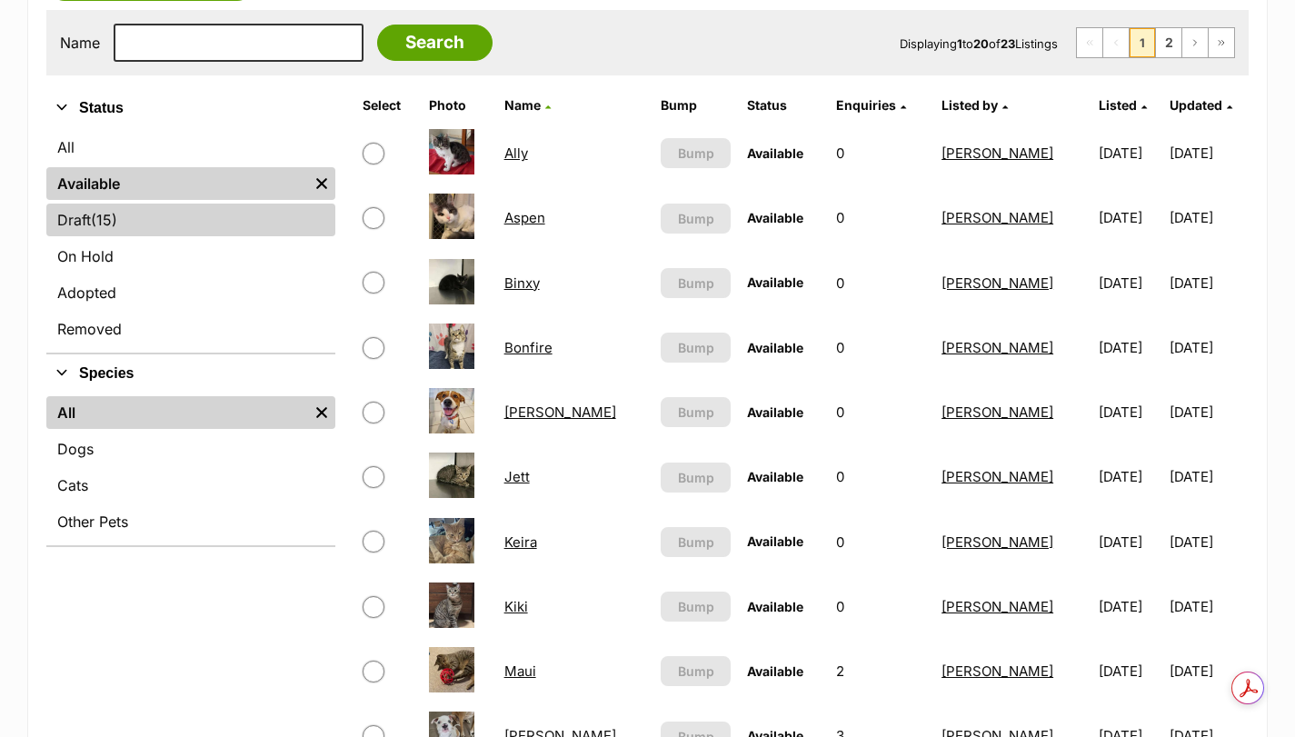
click at [117, 225] on span "(15)" at bounding box center [104, 220] width 26 height 22
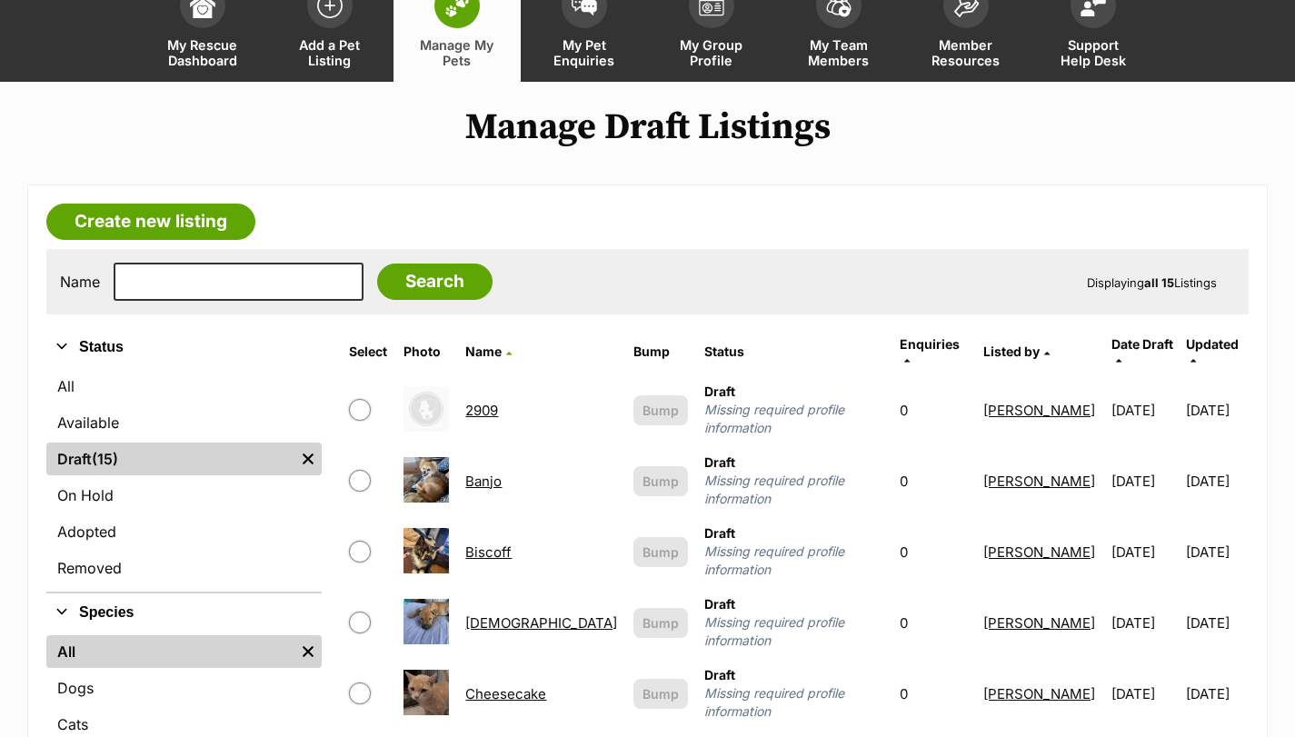
scroll to position [121, 0]
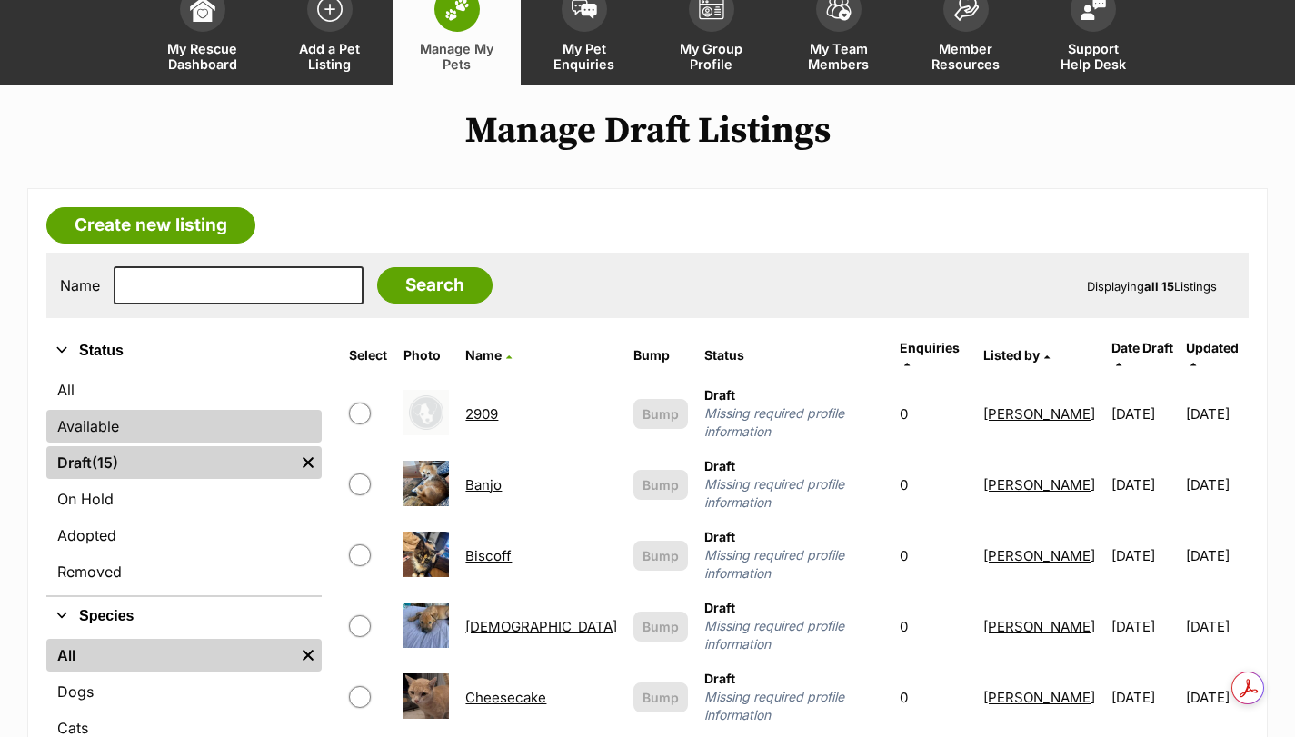
click at [67, 423] on link "Available" at bounding box center [183, 426] width 275 height 33
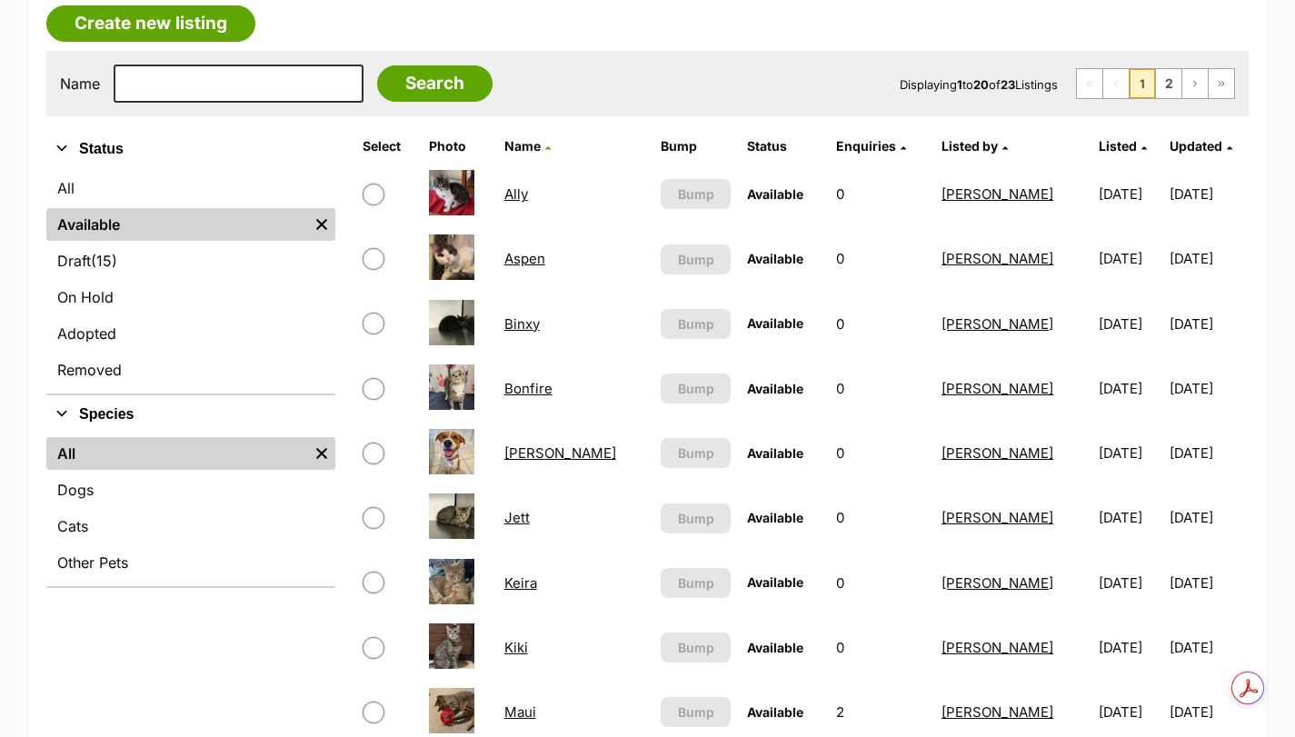
scroll to position [334, 0]
